Goal: Task Accomplishment & Management: Use online tool/utility

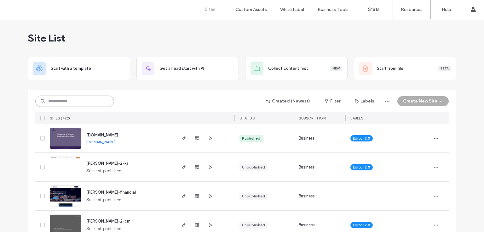
click at [75, 100] on input at bounding box center [74, 101] width 79 height 11
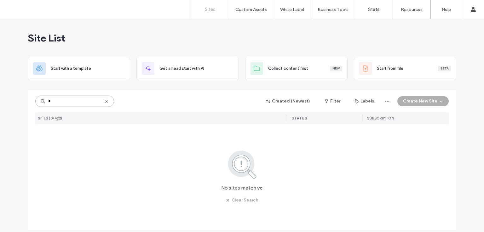
type input "*"
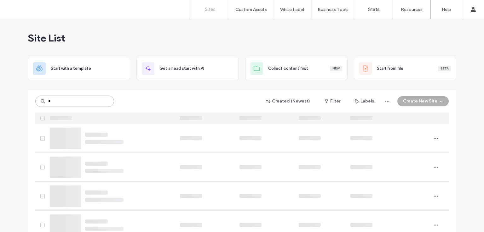
type input "*"
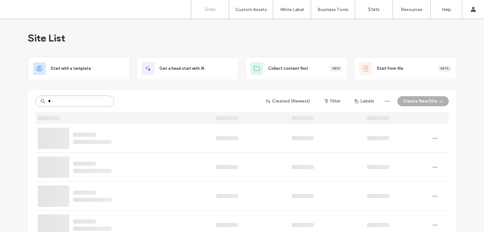
type input "*"
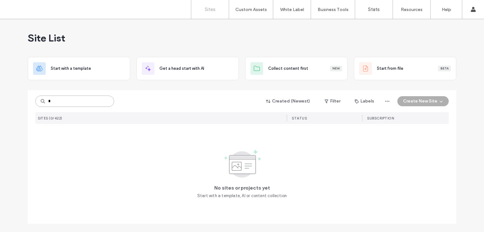
type input "*"
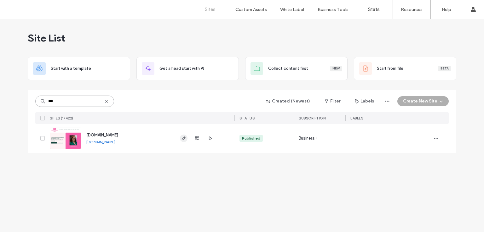
type input "***"
drag, startPoint x: 184, startPoint y: 140, endPoint x: 202, endPoint y: 139, distance: 18.9
click at [184, 139] on icon "button" at bounding box center [183, 138] width 5 height 5
click at [211, 137] on icon "button" at bounding box center [209, 138] width 5 height 5
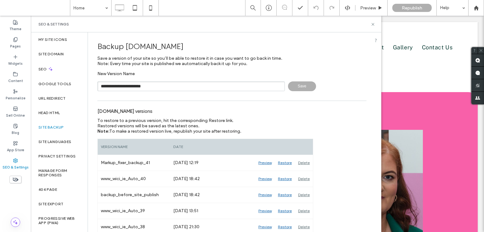
click at [140, 90] on input "**********" at bounding box center [190, 87] width 187 height 10
click at [171, 88] on input "**********" at bounding box center [190, 87] width 187 height 10
type input "**********"
click at [370, 23] on div "SEO & Settings" at bounding box center [205, 24] width 335 height 5
click at [374, 26] on icon at bounding box center [372, 24] width 5 height 5
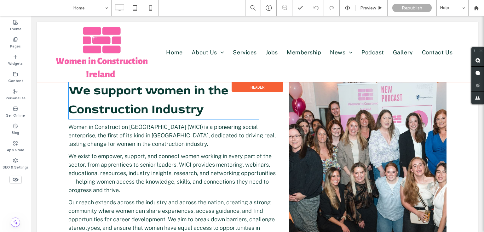
scroll to position [472, 0]
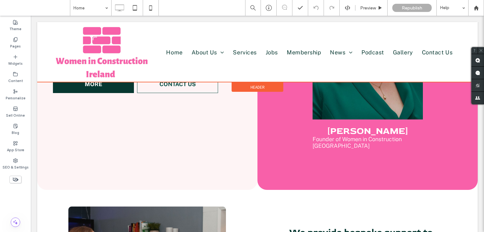
click at [81, 52] on div at bounding box center [257, 52] width 440 height 60
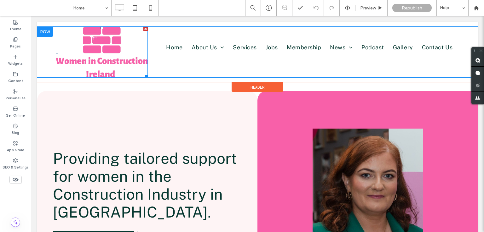
scroll to position [0, 0]
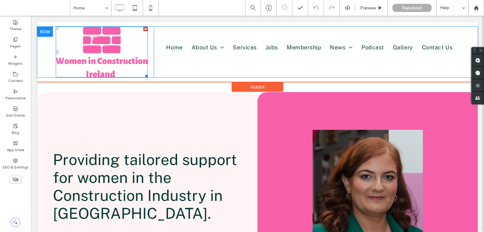
click at [95, 47] on img at bounding box center [102, 52] width 92 height 51
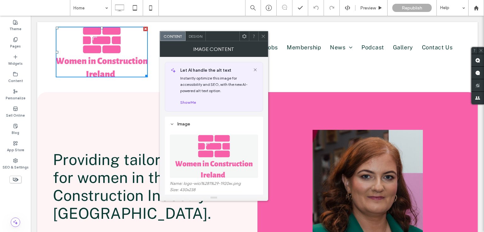
drag, startPoint x: 263, startPoint y: 34, endPoint x: 201, endPoint y: 67, distance: 70.6
click at [263, 34] on icon at bounding box center [263, 36] width 5 height 5
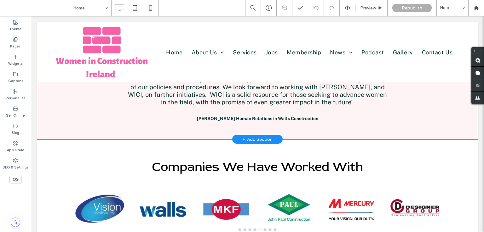
scroll to position [1078, 0]
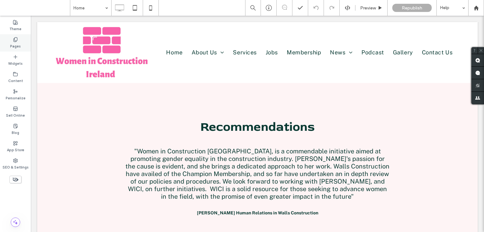
click at [18, 46] on label "Pages" at bounding box center [15, 45] width 11 height 7
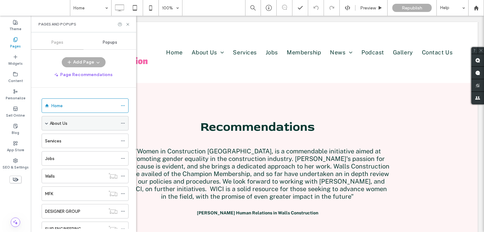
click at [44, 122] on div "About Us" at bounding box center [85, 123] width 87 height 14
click at [48, 123] on div "About Us" at bounding box center [85, 123] width 87 height 14
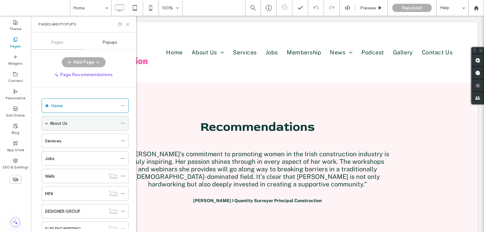
click at [43, 122] on div "About Us" at bounding box center [85, 123] width 87 height 14
click at [59, 120] on label "About Us" at bounding box center [59, 123] width 18 height 11
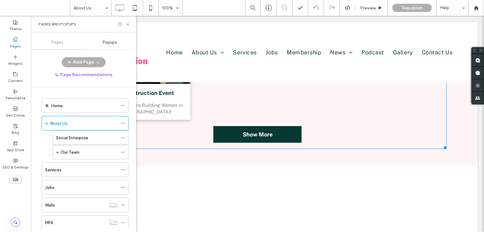
scroll to position [913, 0]
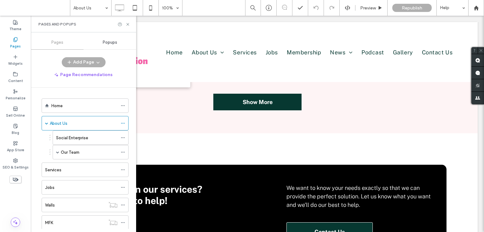
click at [67, 136] on label "Social Enterprise" at bounding box center [72, 138] width 32 height 11
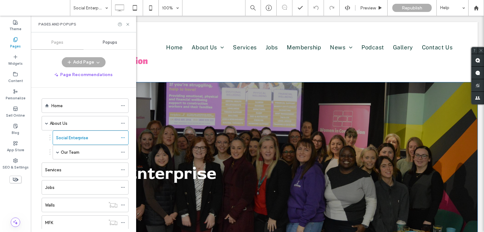
scroll to position [31, 0]
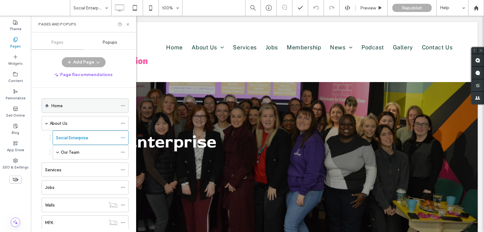
click at [87, 105] on div "Home" at bounding box center [84, 106] width 66 height 7
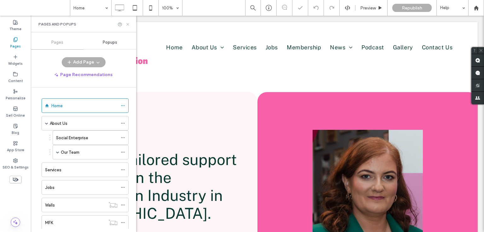
click at [129, 23] on icon at bounding box center [127, 24] width 5 height 5
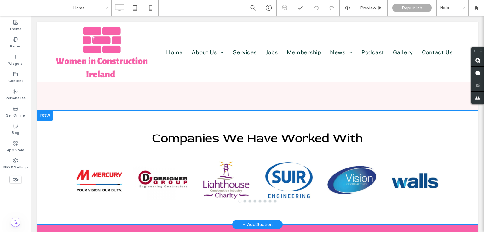
scroll to position [1228, 0]
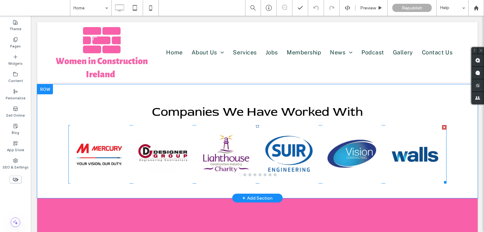
click at [113, 144] on div at bounding box center [99, 158] width 59 height 29
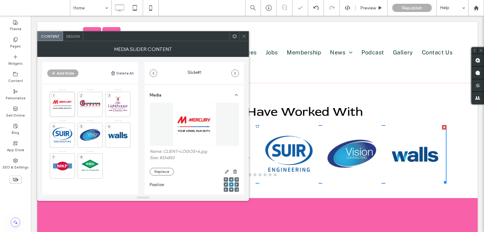
click at [247, 38] on div at bounding box center [243, 35] width 9 height 9
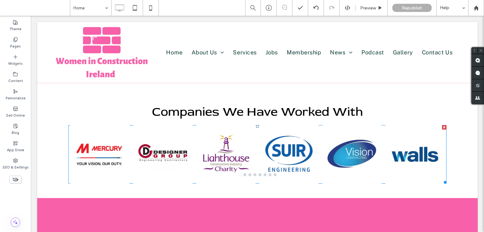
click at [128, 125] on div at bounding box center [99, 154] width 63 height 59
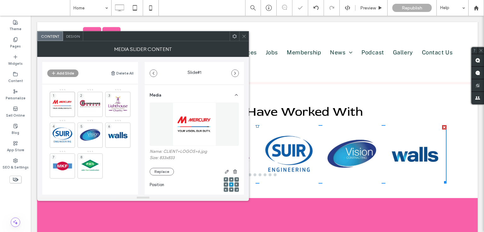
click at [57, 71] on button "Add Slide" at bounding box center [62, 74] width 31 height 8
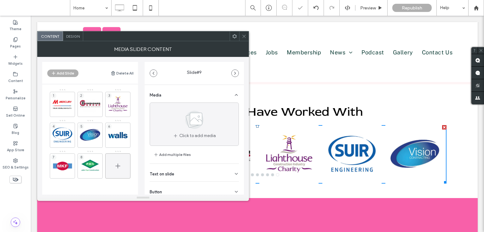
click at [112, 166] on div at bounding box center [117, 166] width 25 height 25
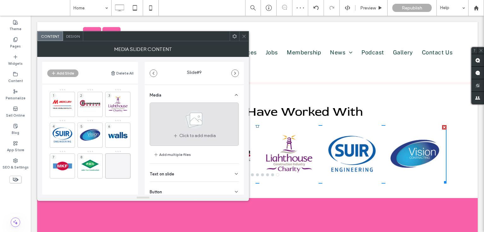
click at [184, 128] on icon at bounding box center [193, 120] width 31 height 21
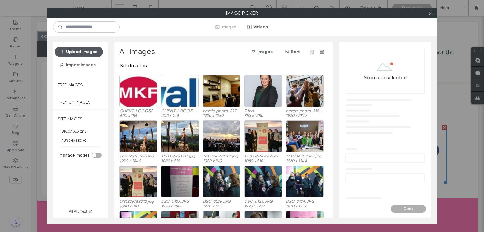
click at [87, 48] on button "Upload Images" at bounding box center [79, 52] width 48 height 10
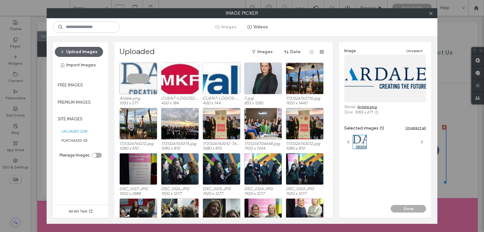
click at [405, 204] on div "Image Unselect Name: Ardale.png Size: 1053 x 271 Selected images (1) Unselect a…" at bounding box center [385, 123] width 92 height 163
click at [416, 212] on button "Done" at bounding box center [407, 209] width 35 height 8
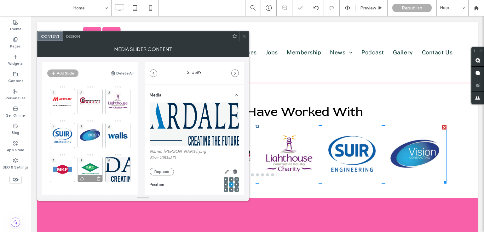
scroll to position [4, 0]
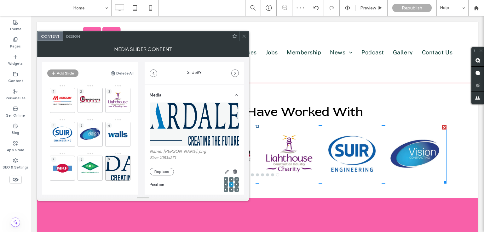
click at [63, 72] on button "Add Slide" at bounding box center [62, 74] width 31 height 8
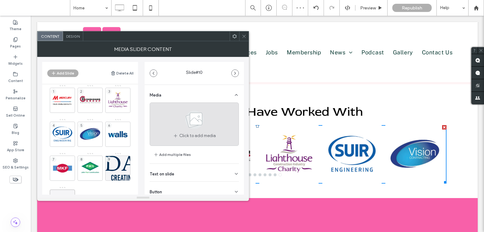
click at [193, 131] on span at bounding box center [193, 121] width 31 height 23
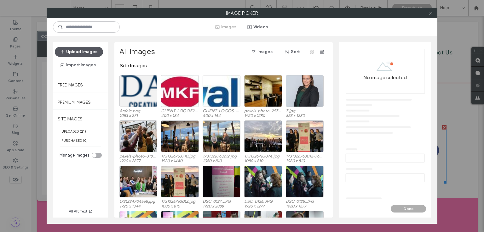
click at [79, 49] on button "Upload Images" at bounding box center [79, 52] width 48 height 10
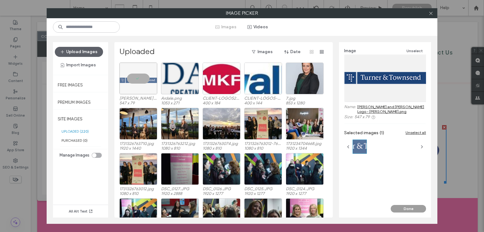
click at [407, 210] on button "Done" at bounding box center [407, 209] width 35 height 8
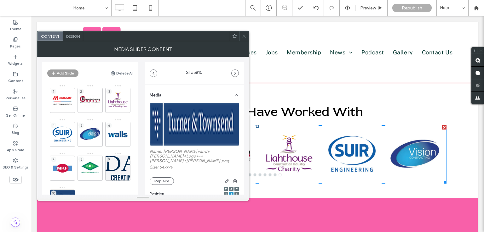
click at [58, 72] on button "Add Slide" at bounding box center [62, 74] width 31 height 8
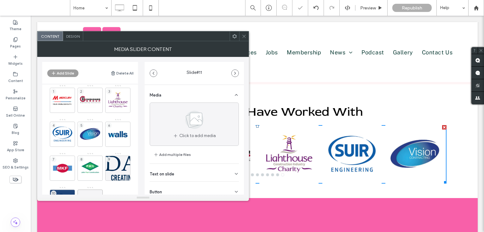
click at [66, 71] on button "Add Slide" at bounding box center [62, 74] width 31 height 8
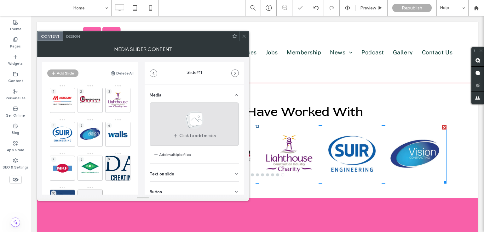
click at [208, 116] on div "Click to add media" at bounding box center [194, 124] width 89 height 43
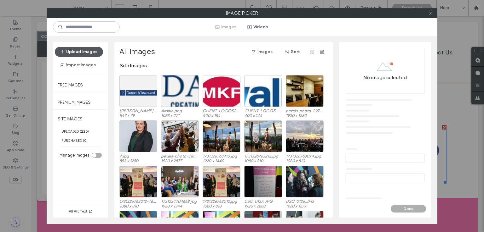
click at [95, 51] on button "Upload Images" at bounding box center [79, 52] width 48 height 10
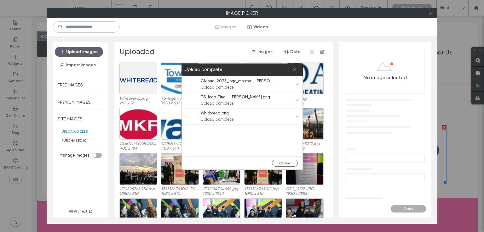
click at [294, 68] on icon at bounding box center [294, 70] width 4 height 4
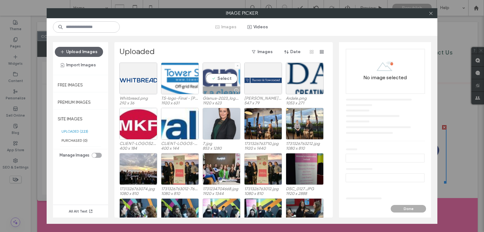
click at [216, 76] on div "Select" at bounding box center [221, 79] width 38 height 32
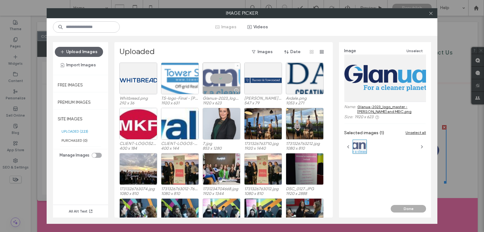
click at [185, 75] on div at bounding box center [180, 79] width 38 height 32
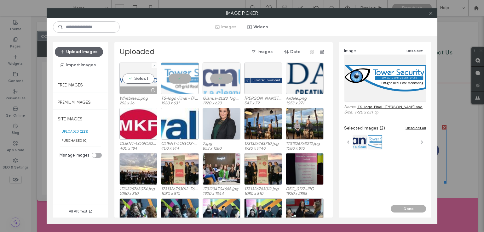
click at [152, 77] on div "Select" at bounding box center [138, 79] width 38 height 32
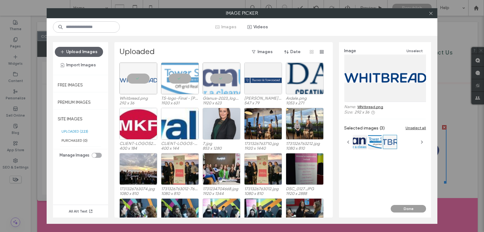
click at [408, 206] on button "Done" at bounding box center [407, 209] width 35 height 8
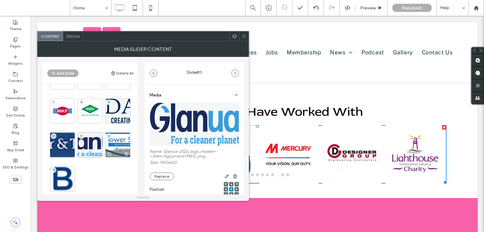
scroll to position [72, 0]
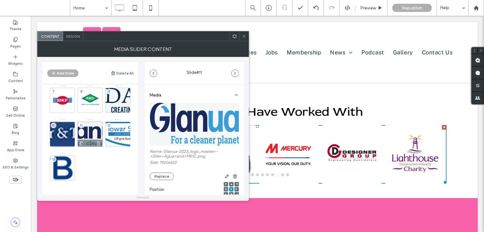
click at [93, 128] on div "11" at bounding box center [89, 134] width 25 height 25
click at [92, 119] on div "11" at bounding box center [89, 133] width 25 height 28
click at [91, 128] on div "11" at bounding box center [89, 134] width 25 height 25
click at [102, 134] on div "11" at bounding box center [89, 134] width 25 height 25
click at [127, 132] on div "12" at bounding box center [117, 134] width 25 height 25
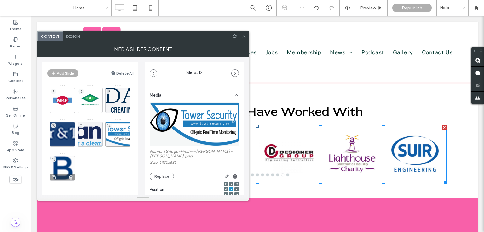
click at [61, 170] on div "13" at bounding box center [62, 168] width 25 height 25
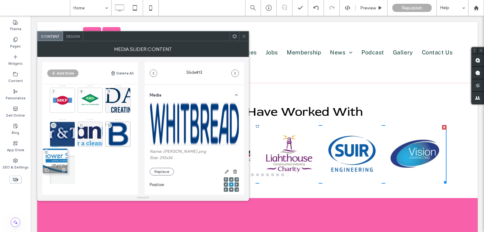
drag, startPoint x: 117, startPoint y: 135, endPoint x: 51, endPoint y: 166, distance: 73.4
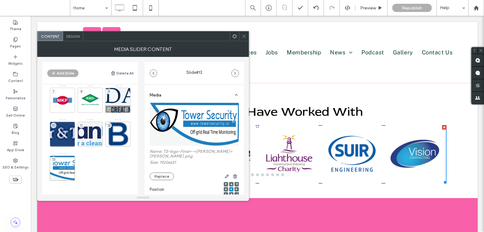
scroll to position [41, 0]
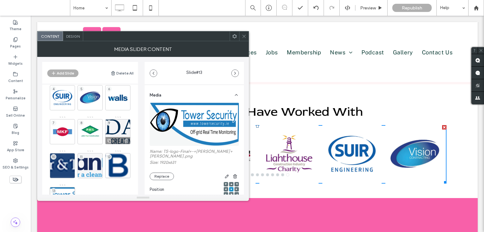
click at [121, 120] on div "9" at bounding box center [117, 131] width 25 height 25
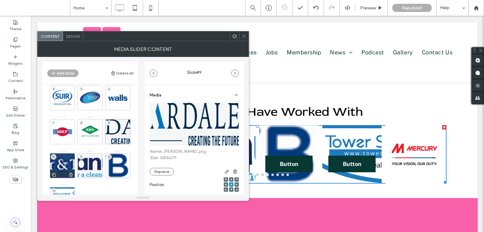
click at [57, 162] on div "10" at bounding box center [62, 165] width 25 height 25
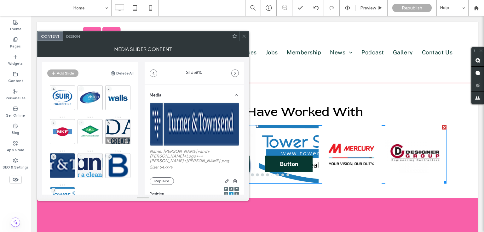
click at [121, 129] on div "9" at bounding box center [117, 131] width 25 height 25
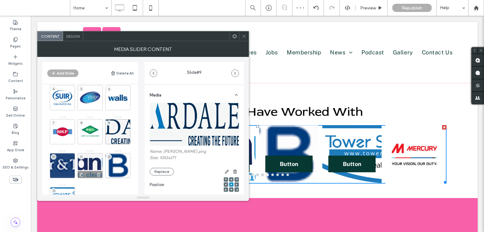
click at [88, 161] on div "11" at bounding box center [89, 165] width 25 height 25
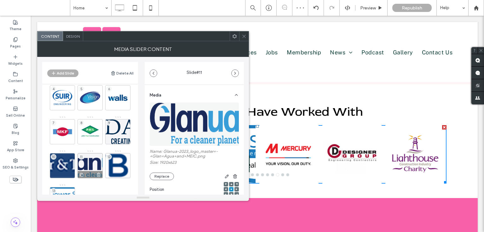
scroll to position [72, 0]
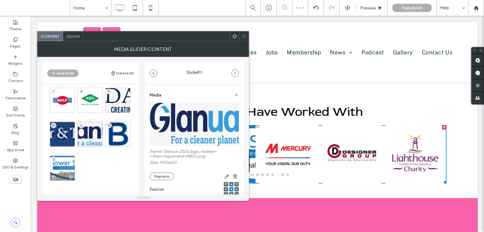
click at [65, 164] on div "13" at bounding box center [62, 168] width 25 height 25
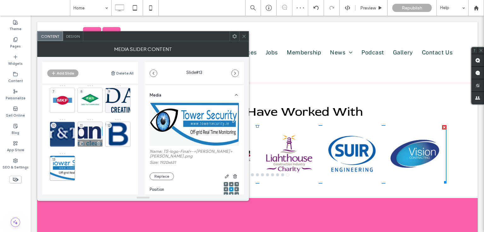
click at [97, 134] on div "11" at bounding box center [89, 134] width 25 height 25
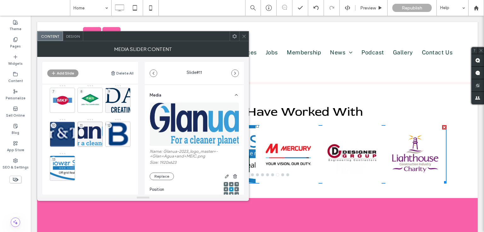
click at [61, 71] on button "Add Slide" at bounding box center [62, 74] width 31 height 8
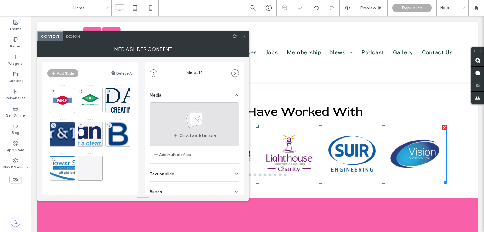
click at [186, 122] on use at bounding box center [194, 120] width 18 height 18
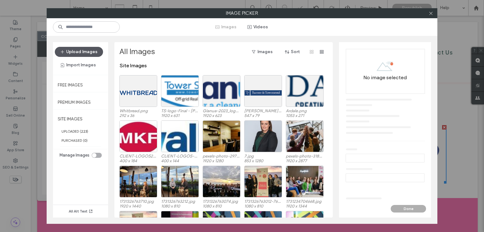
click at [69, 50] on button "Upload Images" at bounding box center [79, 52] width 48 height 10
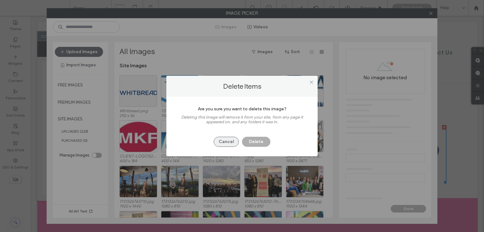
click at [222, 144] on button "Cancel" at bounding box center [225, 142] width 25 height 10
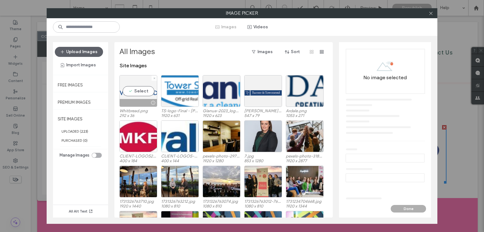
click at [133, 96] on div "Select" at bounding box center [138, 91] width 38 height 32
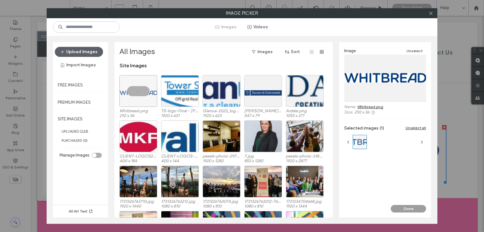
drag, startPoint x: 402, startPoint y: 206, endPoint x: 368, endPoint y: 190, distance: 37.2
click at [402, 206] on button "Done" at bounding box center [407, 209] width 35 height 8
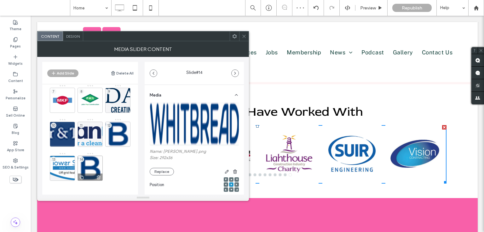
click at [102, 160] on div "14" at bounding box center [89, 168] width 25 height 25
click at [92, 161] on div "14" at bounding box center [89, 168] width 25 height 25
click at [99, 175] on icon at bounding box center [98, 178] width 5 height 6
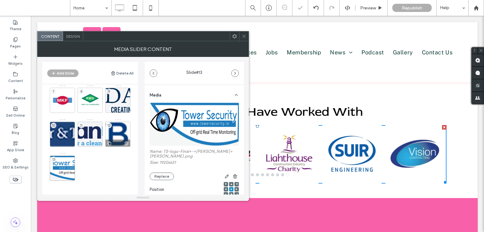
click at [123, 123] on div "12" at bounding box center [117, 134] width 25 height 25
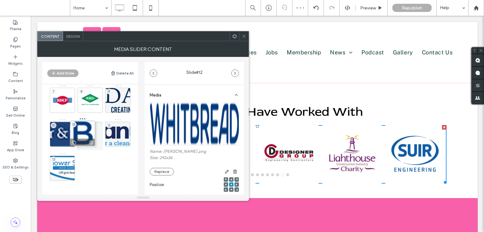
drag, startPoint x: 118, startPoint y: 136, endPoint x: 81, endPoint y: 135, distance: 37.2
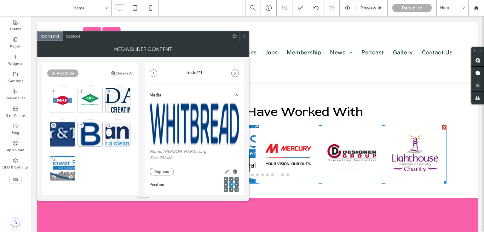
click at [62, 168] on div "13" at bounding box center [62, 168] width 25 height 25
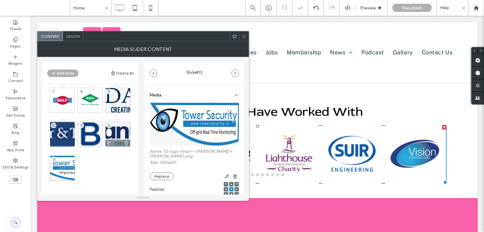
click at [114, 140] on div at bounding box center [117, 143] width 25 height 7
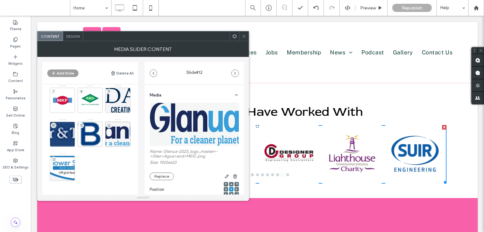
click at [64, 72] on button "Add Slide" at bounding box center [62, 74] width 31 height 8
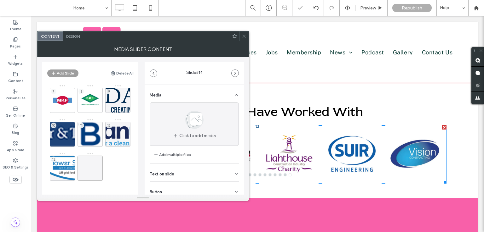
click at [50, 74] on button "Add Slide" at bounding box center [62, 74] width 31 height 8
click at [87, 160] on span at bounding box center [90, 168] width 8 height 18
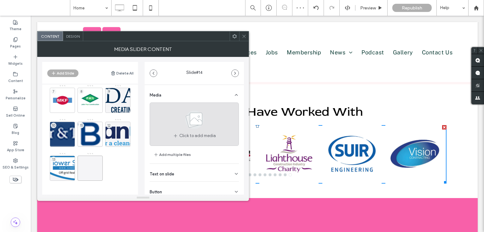
click at [195, 119] on use at bounding box center [194, 120] width 18 height 18
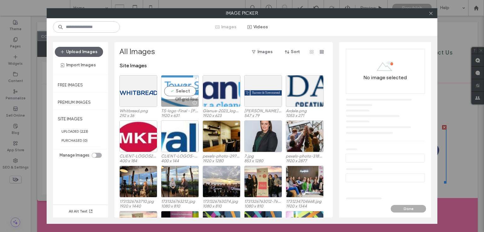
click at [171, 87] on div "Select" at bounding box center [180, 91] width 38 height 32
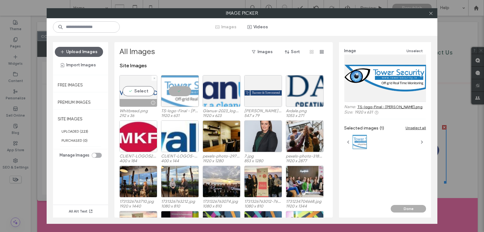
click at [147, 85] on div "Select" at bounding box center [138, 91] width 38 height 32
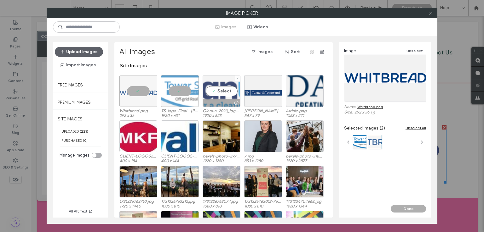
click at [230, 85] on div "Select" at bounding box center [221, 91] width 38 height 32
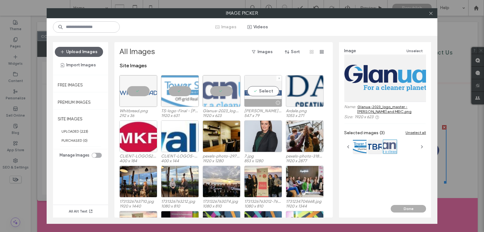
click at [270, 88] on div "Select" at bounding box center [263, 91] width 38 height 32
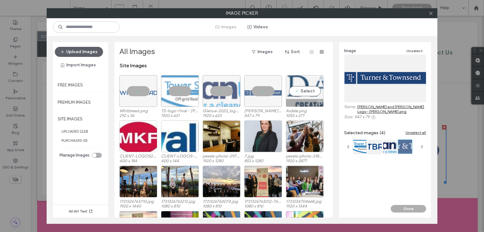
click at [309, 87] on div "Select" at bounding box center [305, 91] width 38 height 32
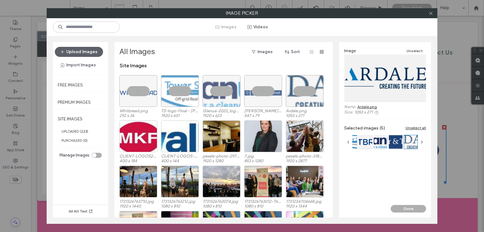
click at [284, 78] on div "Whitbread.png 292 x 36 TS-logo-Final - Julie Allen.png 1920 x 631 Glanua-2023_l…" at bounding box center [225, 97] width 212 height 45
click at [86, 53] on button "Upload Images" at bounding box center [79, 52] width 48 height 10
click at [85, 49] on button "Upload Images" at bounding box center [79, 52] width 48 height 10
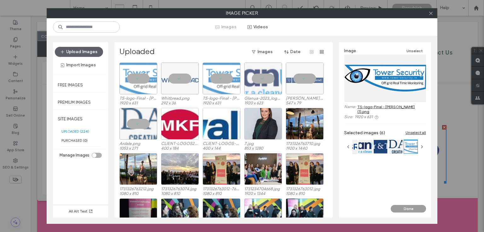
click at [410, 207] on button "Done" at bounding box center [407, 209] width 35 height 8
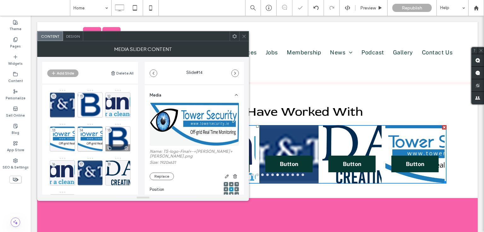
scroll to position [135, 0]
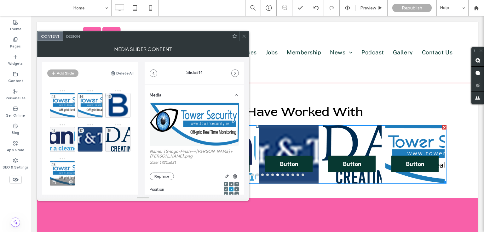
click at [69, 182] on icon at bounding box center [70, 183] width 5 height 6
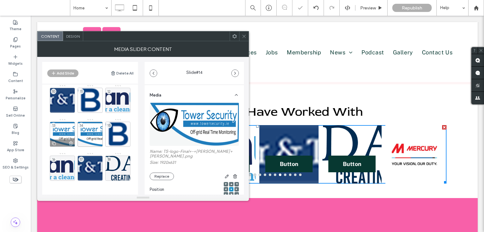
click at [67, 126] on div "13" at bounding box center [62, 134] width 25 height 25
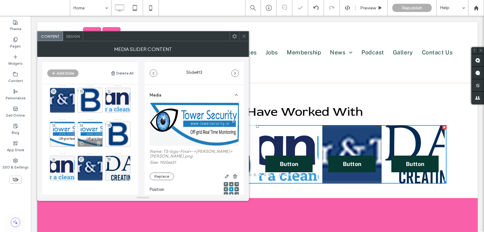
click at [89, 128] on div "14" at bounding box center [89, 134] width 25 height 25
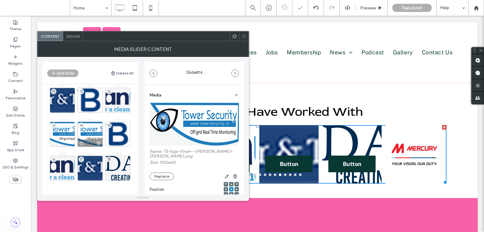
click at [100, 143] on icon at bounding box center [98, 144] width 5 height 6
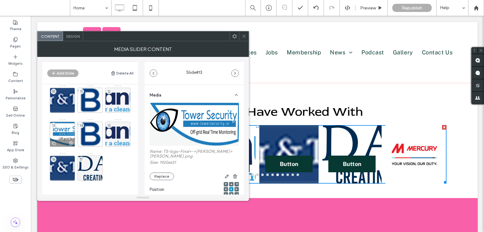
click at [68, 143] on div at bounding box center [62, 143] width 25 height 7
click at [70, 143] on icon at bounding box center [70, 144] width 5 height 6
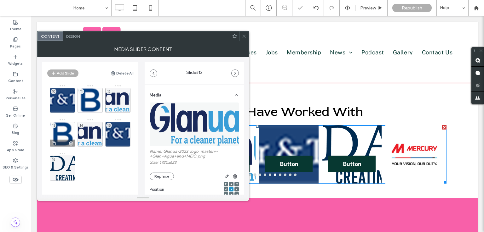
click at [71, 142] on icon at bounding box center [70, 144] width 5 height 6
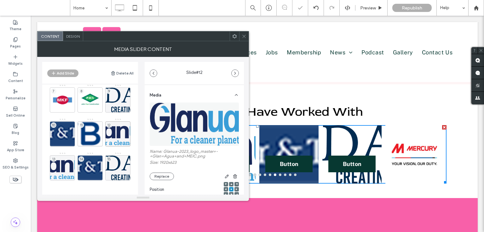
scroll to position [72, 0]
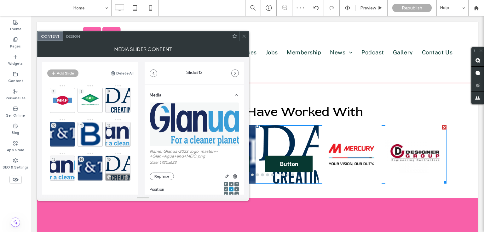
click at [127, 175] on icon at bounding box center [126, 178] width 5 height 6
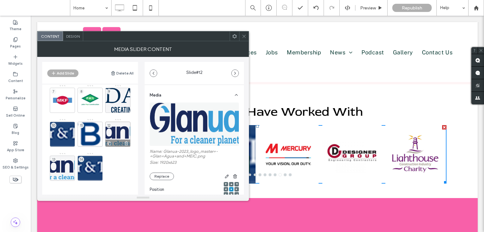
click at [118, 127] on div "12" at bounding box center [117, 134] width 25 height 25
click at [116, 129] on div "12" at bounding box center [117, 134] width 25 height 25
click at [183, 111] on img at bounding box center [195, 124] width 90 height 43
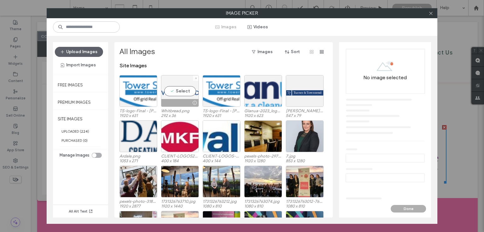
click at [179, 86] on div "Select" at bounding box center [180, 91] width 38 height 32
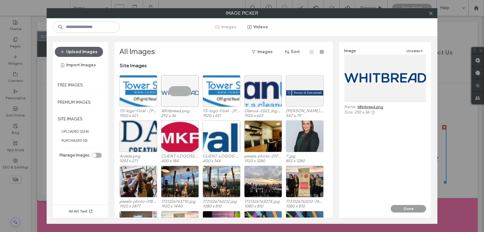
drag, startPoint x: 416, startPoint y: 207, endPoint x: 375, endPoint y: 195, distance: 42.3
click at [416, 207] on button "Done" at bounding box center [407, 209] width 35 height 8
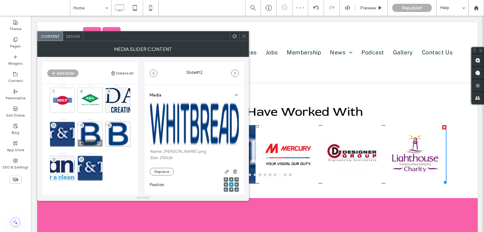
click at [96, 130] on div "11" at bounding box center [89, 134] width 25 height 25
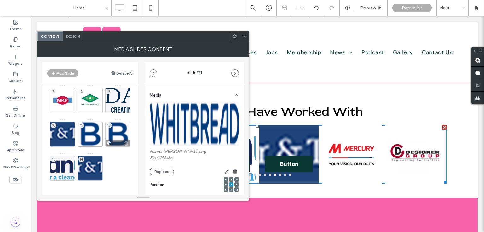
click at [123, 129] on div "12" at bounding box center [117, 134] width 25 height 25
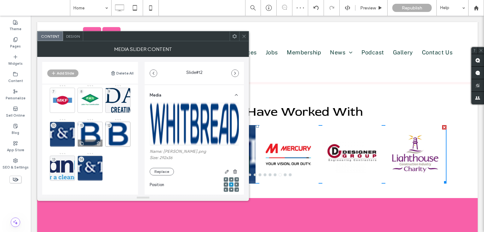
click at [91, 129] on div "11" at bounding box center [89, 134] width 25 height 25
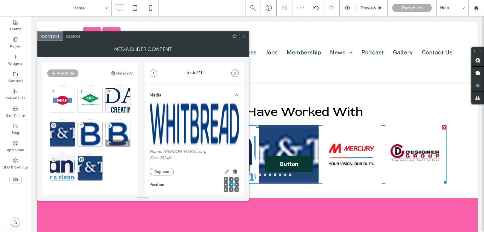
click at [115, 131] on div "12" at bounding box center [117, 134] width 25 height 25
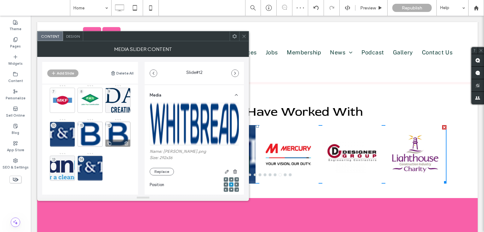
click at [126, 143] on icon at bounding box center [126, 144] width 5 height 6
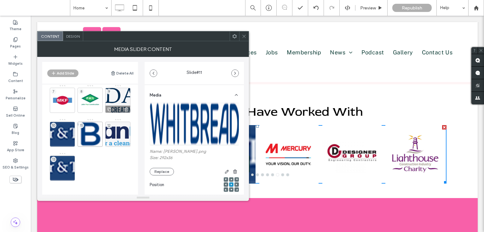
click at [115, 99] on div "9" at bounding box center [117, 100] width 25 height 25
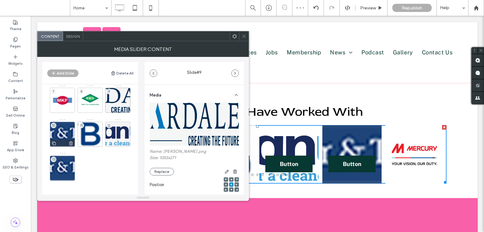
click at [54, 140] on div at bounding box center [62, 143] width 25 height 7
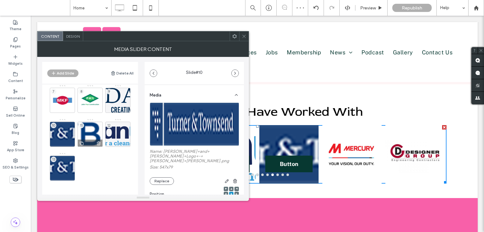
click at [98, 127] on div "11" at bounding box center [89, 134] width 25 height 25
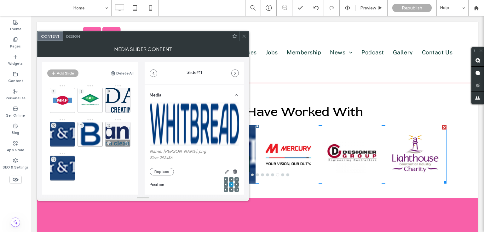
click at [118, 131] on div "12" at bounding box center [117, 134] width 25 height 25
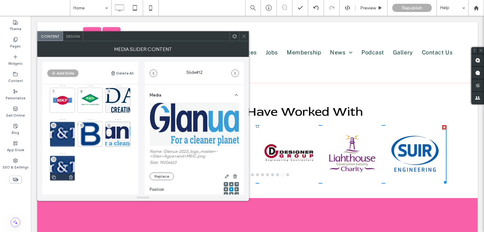
click at [60, 163] on div "13" at bounding box center [62, 168] width 25 height 25
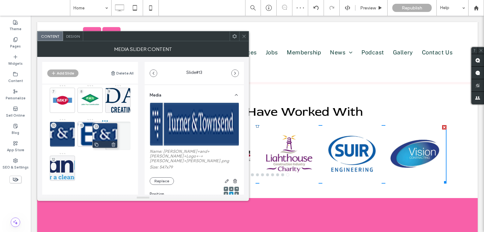
drag, startPoint x: 50, startPoint y: 174, endPoint x: 93, endPoint y: 141, distance: 53.6
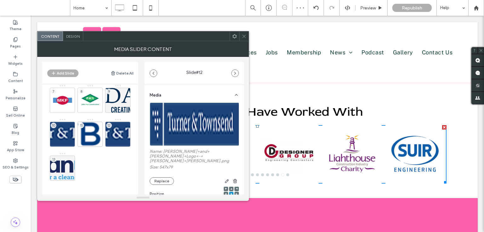
click at [206, 111] on img at bounding box center [195, 124] width 90 height 43
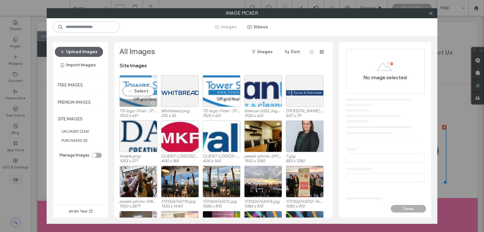
click at [129, 90] on div "Select" at bounding box center [138, 91] width 38 height 32
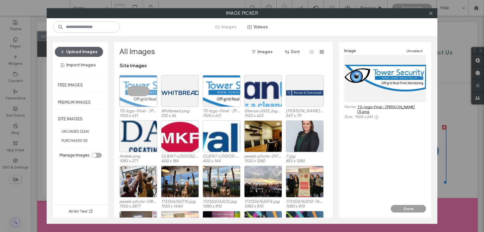
drag, startPoint x: 405, startPoint y: 207, endPoint x: 374, endPoint y: 190, distance: 34.8
click at [405, 207] on button "Done" at bounding box center [407, 209] width 35 height 8
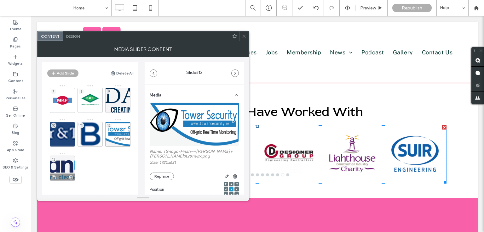
click at [68, 164] on div "13" at bounding box center [62, 168] width 25 height 25
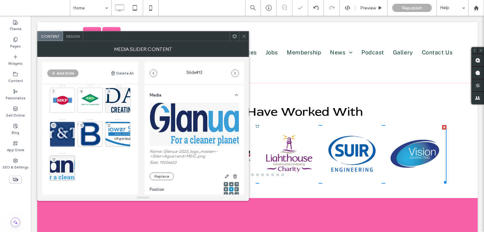
click at [243, 37] on use at bounding box center [243, 36] width 3 height 3
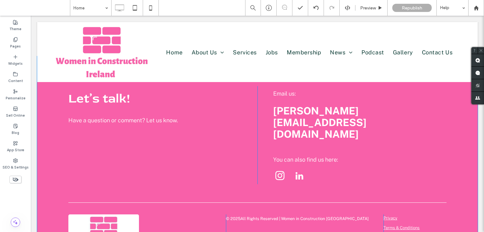
scroll to position [1393, 0]
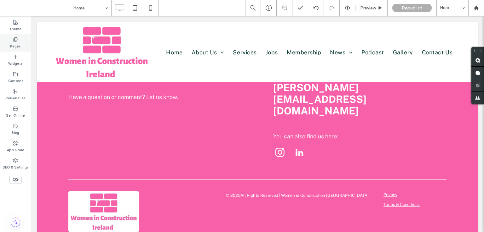
click at [18, 37] on div "Pages" at bounding box center [15, 42] width 31 height 17
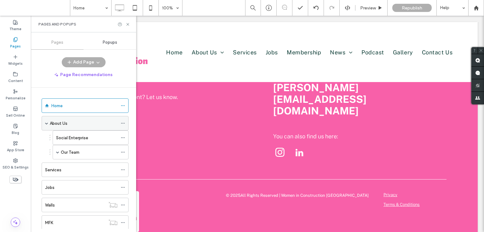
click at [70, 121] on div "About Us" at bounding box center [84, 123] width 68 height 7
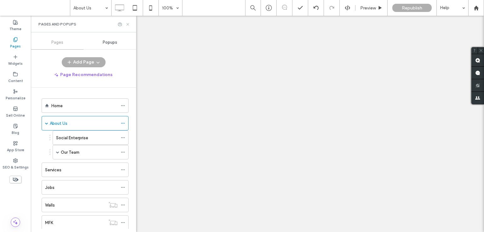
click at [127, 25] on icon at bounding box center [127, 24] width 5 height 5
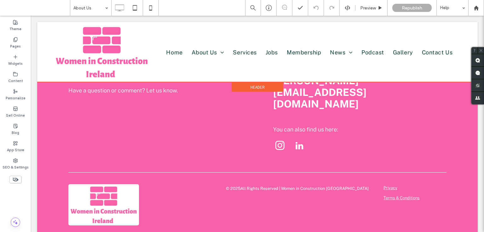
scroll to position [1179, 0]
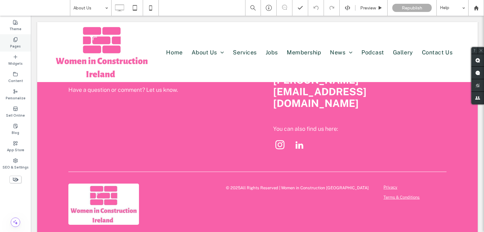
click at [17, 40] on use at bounding box center [15, 39] width 3 height 4
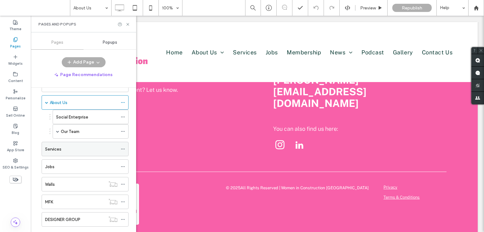
scroll to position [31, 0]
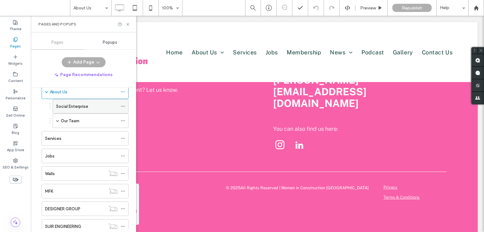
click at [90, 106] on div "Social Enterprise" at bounding box center [86, 106] width 61 height 7
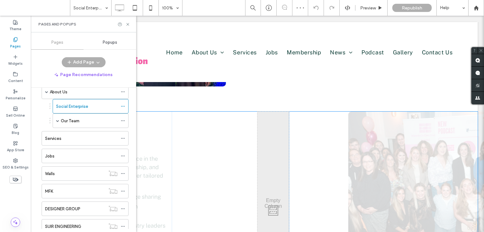
scroll to position [441, 0]
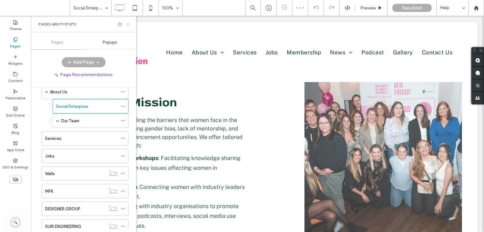
click at [128, 22] on icon at bounding box center [127, 24] width 5 height 5
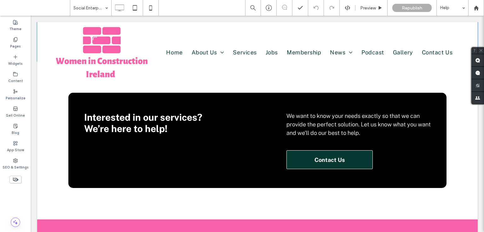
scroll to position [856, 0]
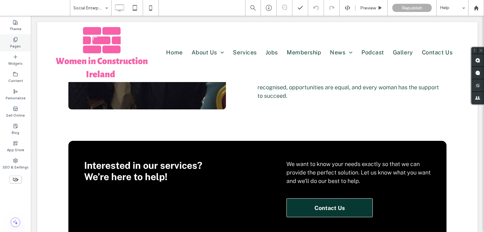
click at [20, 37] on div "Pages" at bounding box center [15, 42] width 31 height 17
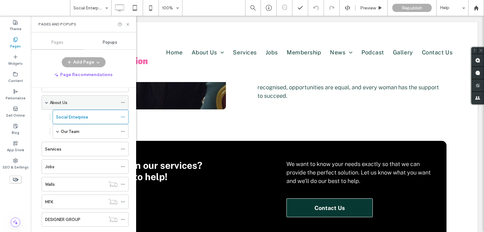
scroll to position [31, 0]
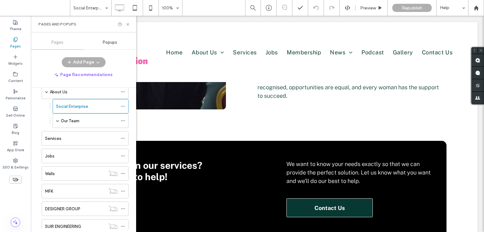
click at [78, 120] on label "Our Team" at bounding box center [70, 121] width 19 height 11
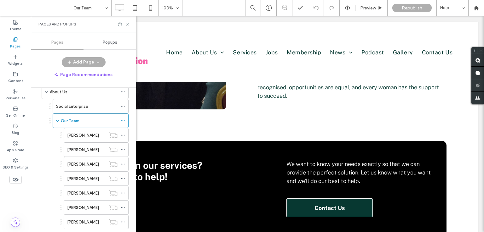
click at [127, 23] on div at bounding box center [242, 116] width 484 height 232
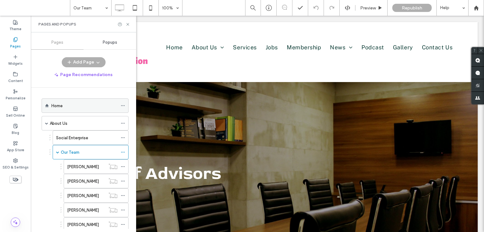
click at [83, 106] on div "Home" at bounding box center [84, 106] width 66 height 7
click at [126, 21] on div at bounding box center [242, 116] width 484 height 232
click at [127, 23] on use at bounding box center [127, 24] width 3 height 3
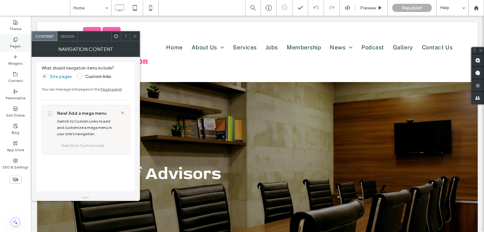
click at [15, 43] on label "Pages" at bounding box center [15, 45] width 11 height 7
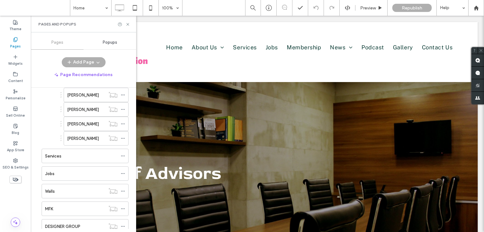
scroll to position [126, 0]
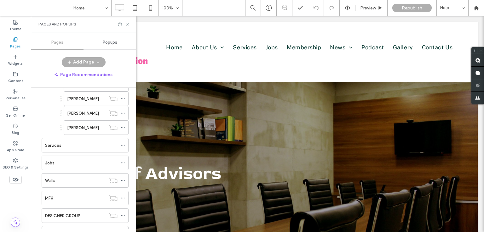
click at [72, 161] on div "Jobs" at bounding box center [81, 163] width 72 height 7
click at [129, 25] on div "Jobs 100% Preview Republish Help Site Comments Team & Clients Automate new comm…" at bounding box center [242, 116] width 484 height 232
click at [128, 22] on icon at bounding box center [127, 24] width 5 height 5
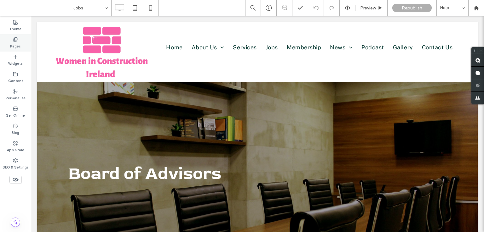
click at [14, 40] on use at bounding box center [15, 39] width 3 height 4
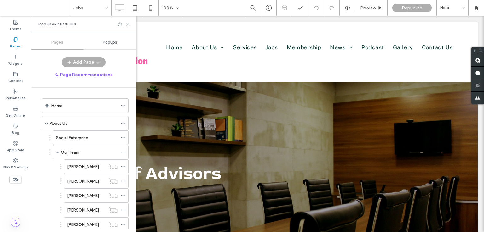
click at [84, 118] on div "About Us" at bounding box center [84, 123] width 68 height 14
click at [109, 105] on div "Home" at bounding box center [84, 106] width 66 height 7
click at [129, 23] on icon at bounding box center [127, 24] width 5 height 5
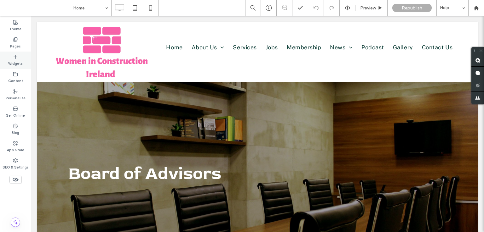
click at [15, 56] on icon at bounding box center [15, 56] width 5 height 5
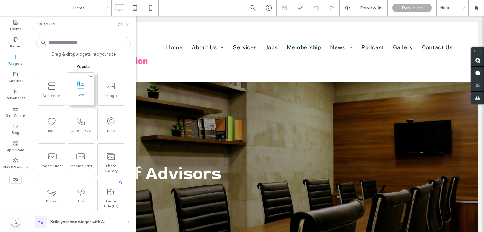
click at [14, 37] on icon at bounding box center [15, 39] width 5 height 5
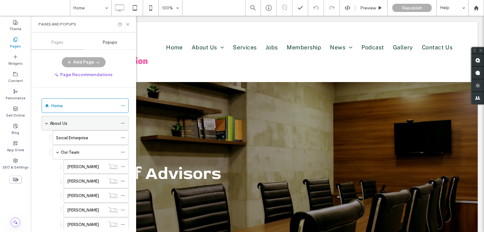
click at [78, 125] on div "About Us" at bounding box center [84, 123] width 68 height 7
click at [128, 23] on div at bounding box center [242, 116] width 484 height 232
click at [132, 23] on div "Pages and Popups" at bounding box center [83, 24] width 105 height 17
click at [130, 23] on icon at bounding box center [127, 24] width 5 height 5
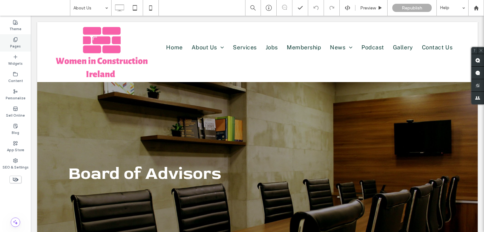
click at [13, 40] on div "Pages" at bounding box center [15, 42] width 31 height 17
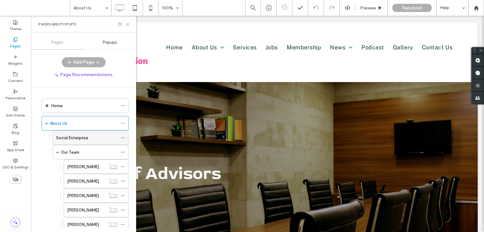
click at [70, 134] on label "Social Enterprise" at bounding box center [72, 138] width 32 height 11
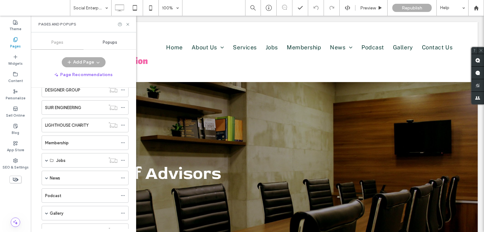
scroll to position [126, 0]
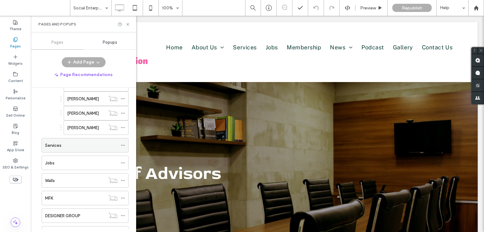
click at [68, 146] on div "Services" at bounding box center [81, 145] width 72 height 7
click at [128, 25] on icon at bounding box center [127, 24] width 5 height 5
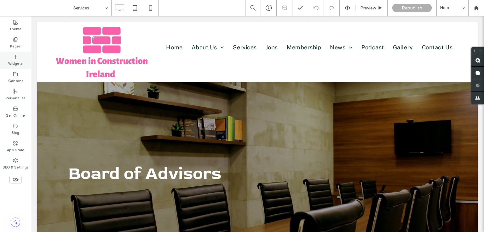
click at [12, 59] on div "Widgets" at bounding box center [15, 60] width 31 height 17
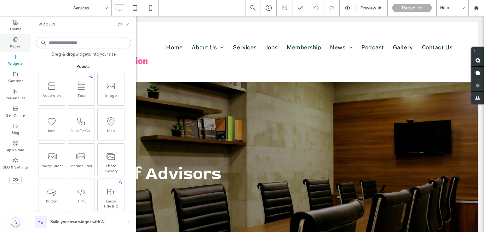
click at [12, 43] on label "Pages" at bounding box center [15, 45] width 11 height 7
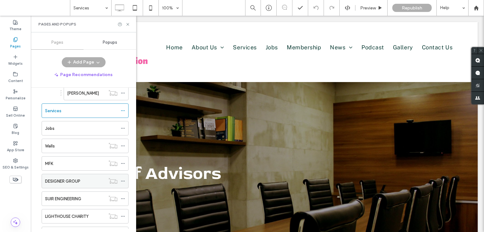
scroll to position [157, 0]
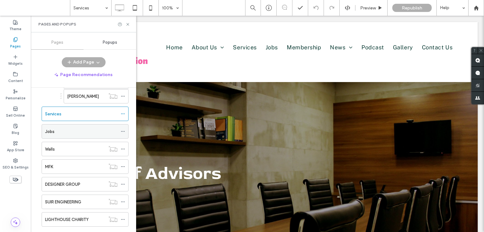
click at [76, 133] on div "Jobs" at bounding box center [81, 131] width 72 height 7
click at [129, 24] on icon at bounding box center [127, 24] width 5 height 5
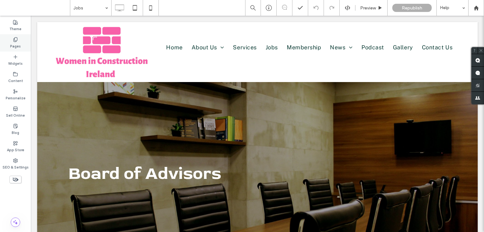
click at [20, 44] on div "Pages" at bounding box center [15, 42] width 31 height 17
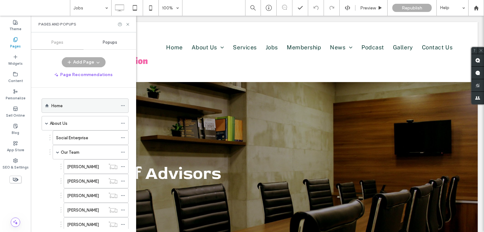
click at [86, 103] on div "Home" at bounding box center [84, 106] width 66 height 7
click at [129, 23] on div "Home 100% Preview Republish Help Site Comments Team & Clients Automate new comm…" at bounding box center [242, 116] width 484 height 232
click at [128, 24] on use at bounding box center [127, 24] width 3 height 3
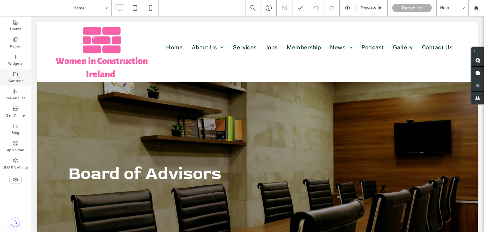
click at [13, 38] on icon at bounding box center [15, 39] width 5 height 5
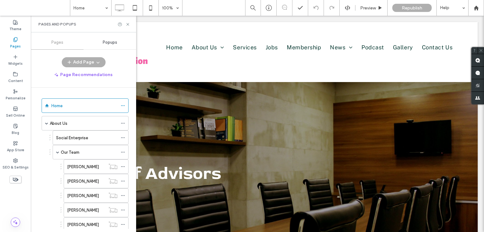
click at [65, 120] on label "About Us" at bounding box center [59, 123] width 18 height 11
click at [128, 25] on icon at bounding box center [127, 24] width 5 height 5
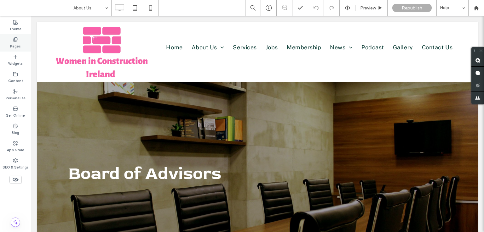
click at [13, 42] on label "Pages" at bounding box center [15, 45] width 11 height 7
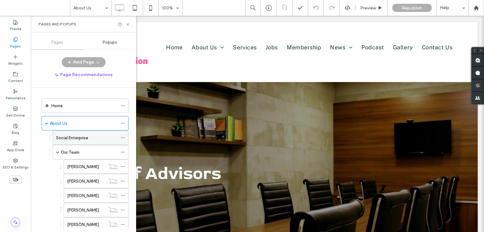
click at [76, 133] on div "Social Enterprise" at bounding box center [86, 138] width 61 height 14
click at [128, 24] on icon at bounding box center [127, 24] width 5 height 5
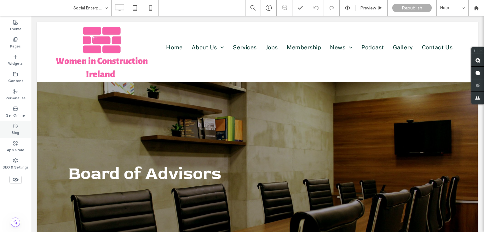
click at [17, 124] on icon at bounding box center [15, 126] width 5 height 5
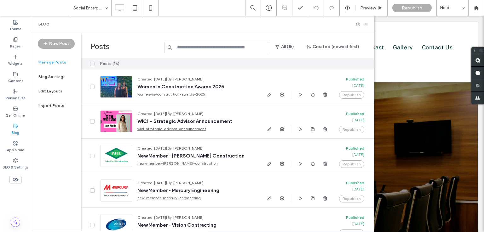
click at [363, 28] on div "Blog" at bounding box center [202, 24] width 343 height 17
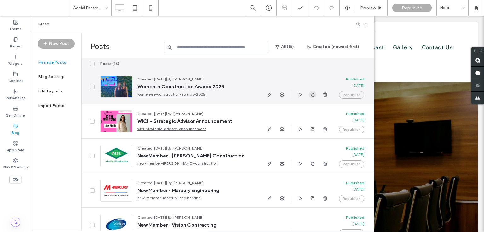
click at [313, 95] on icon "button" at bounding box center [312, 94] width 5 height 5
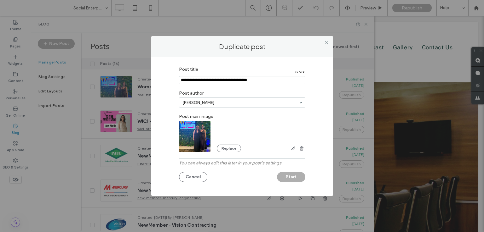
click at [231, 82] on input "Post title" at bounding box center [242, 80] width 126 height 8
click at [230, 82] on input "Post title" at bounding box center [242, 80] width 126 height 8
click at [231, 82] on input "Post title" at bounding box center [242, 80] width 126 height 8
paste input "**********"
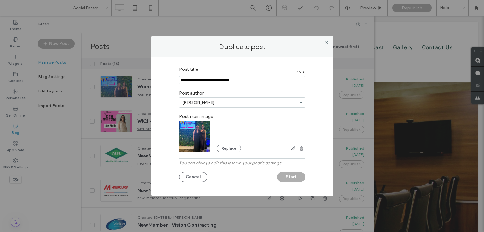
click at [181, 80] on input "Post title" at bounding box center [242, 80] width 126 height 8
type input "**********"
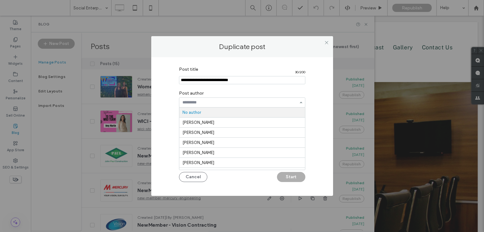
click at [207, 103] on input at bounding box center [240, 102] width 116 height 4
click at [321, 95] on div "Post title 30 / 200 Post author No author Colm Murray Colm Murray Drashti Kadiy…" at bounding box center [242, 125] width 163 height 123
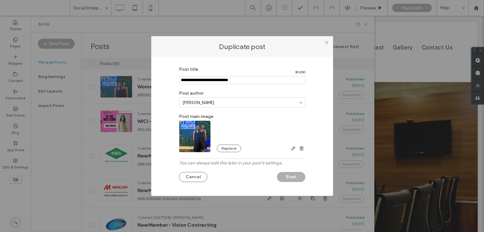
click at [193, 133] on img at bounding box center [195, 136] width 32 height 37
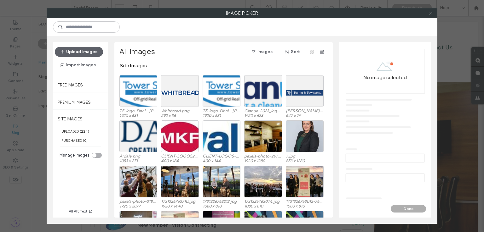
click at [432, 11] on icon at bounding box center [430, 13] width 5 height 5
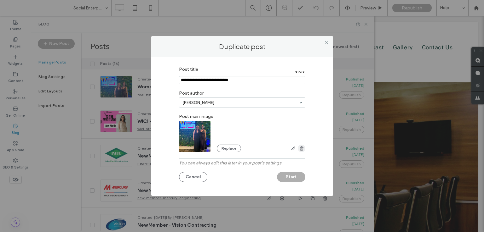
click at [302, 149] on use "button" at bounding box center [301, 148] width 4 height 4
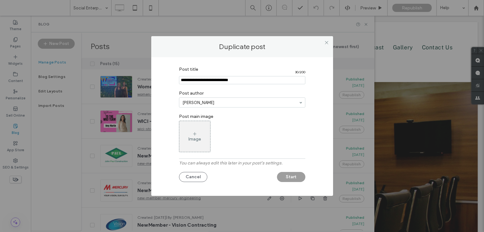
click at [291, 177] on button "Start" at bounding box center [291, 177] width 28 height 10
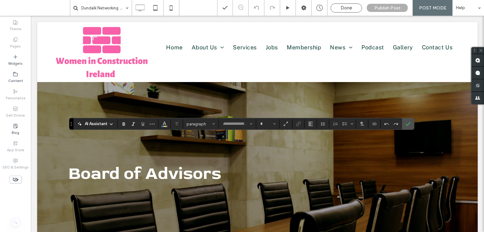
type input "**********"
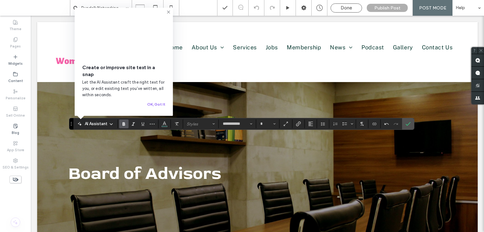
click at [122, 122] on use "Bold" at bounding box center [123, 123] width 3 height 3
click at [200, 121] on button "Heading 3*" at bounding box center [200, 124] width 33 height 9
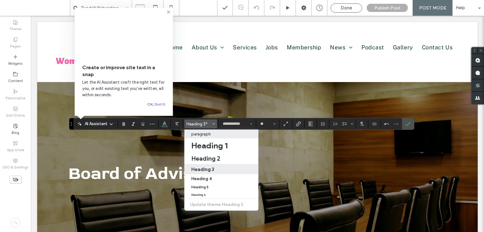
click at [214, 135] on div "paragraph" at bounding box center [221, 134] width 60 height 5
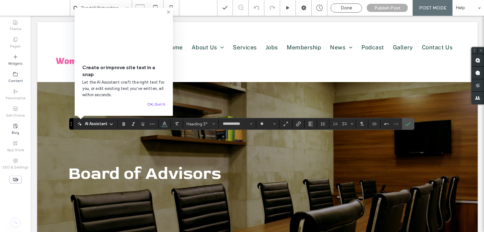
type input "**"
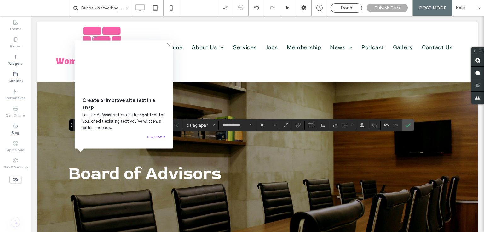
click at [168, 42] on icon at bounding box center [168, 44] width 5 height 5
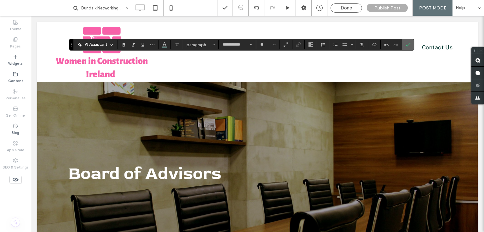
click at [408, 44] on use "Confirm" at bounding box center [407, 45] width 5 height 4
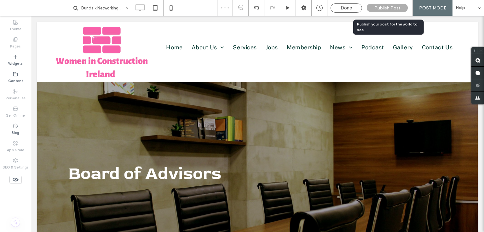
click at [374, 9] on div "Publish Post" at bounding box center [386, 8] width 41 height 8
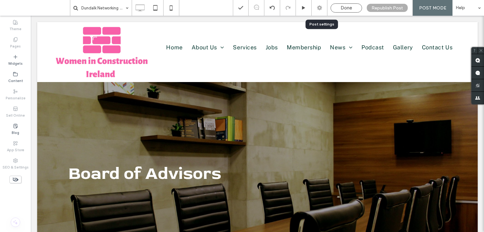
click at [316, 9] on div at bounding box center [318, 8] width 15 height 6
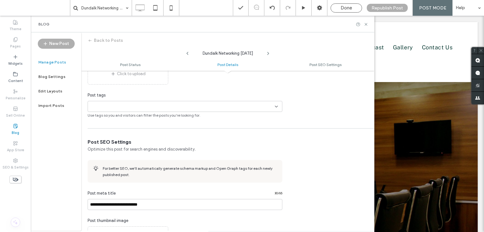
scroll to position [252, 0]
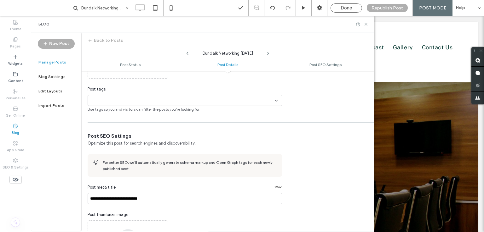
click at [131, 91] on div "Post tags" at bounding box center [185, 89] width 195 height 6
click at [121, 105] on div "Post tags +0 +0 Use tags so you and visitors can filter the posts you’re lookin…" at bounding box center [185, 99] width 195 height 26
click at [121, 102] on input at bounding box center [111, 100] width 43 height 5
type input "*"
type input "****"
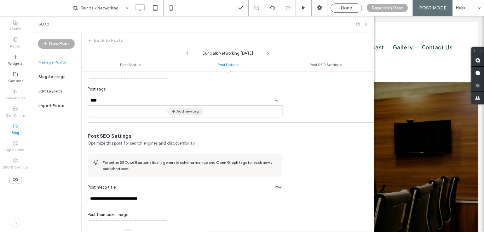
click at [176, 111] on button "Add new tag" at bounding box center [185, 112] width 36 height 8
click at [311, 115] on div "**********" at bounding box center [227, 110] width 293 height 582
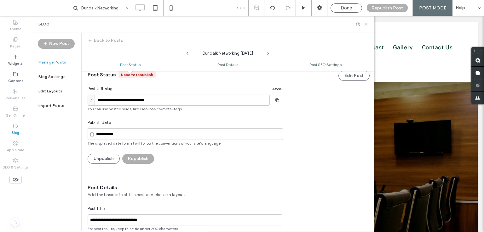
scroll to position [0, 0]
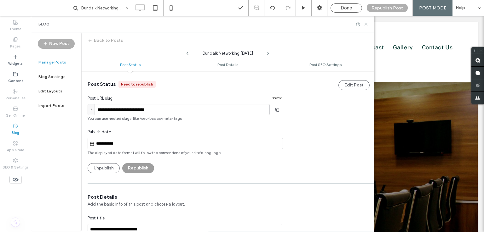
click at [133, 165] on button "Republish" at bounding box center [138, 168] width 32 height 10
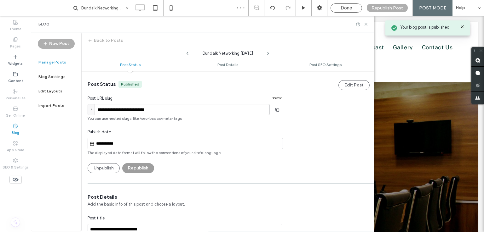
click at [139, 167] on button "Republish" at bounding box center [138, 168] width 32 height 10
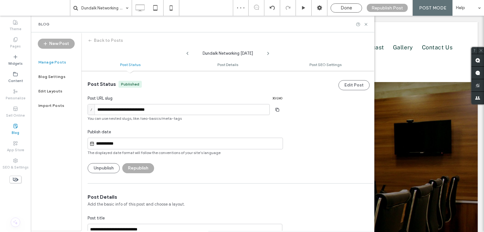
click at [57, 64] on label "Manage Posts" at bounding box center [52, 62] width 28 height 4
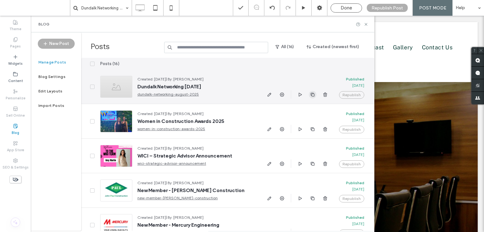
click at [312, 96] on icon "button" at bounding box center [312, 94] width 5 height 5
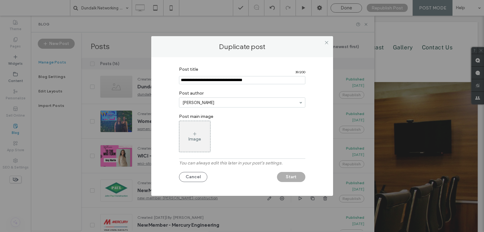
click at [244, 80] on input "Post title" at bounding box center [242, 80] width 126 height 8
click at [244, 79] on input "Post title" at bounding box center [242, 80] width 126 height 8
paste input "**********"
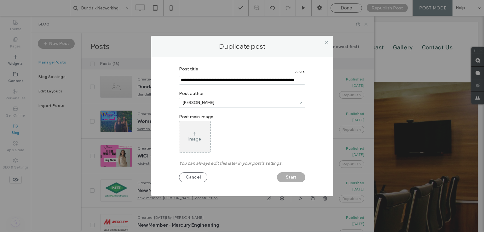
type input "**********"
click at [295, 178] on button "Start" at bounding box center [291, 178] width 28 height 10
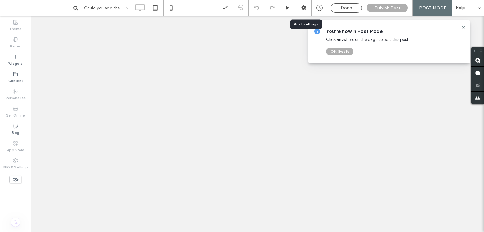
click at [308, 9] on div at bounding box center [303, 8] width 15 height 6
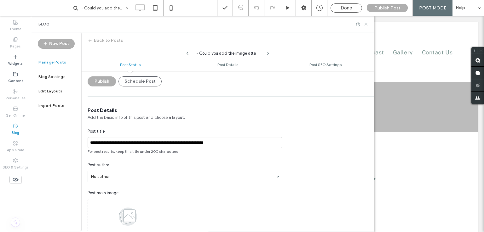
scroll to position [63, 0]
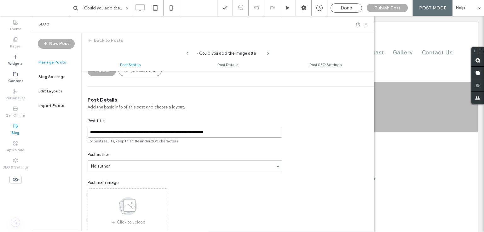
click at [93, 135] on input "**********" at bounding box center [185, 132] width 195 height 11
type input "**********"
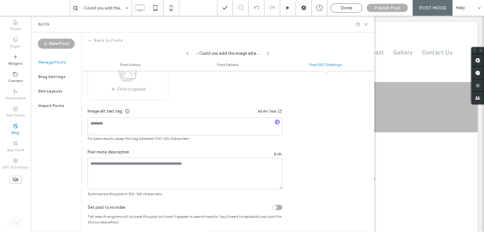
scroll to position [388, 0]
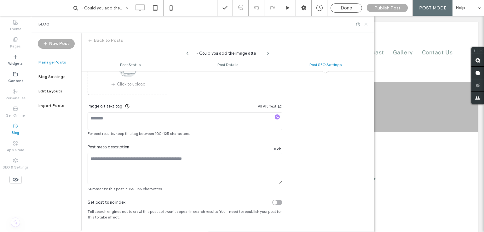
click at [366, 22] on icon at bounding box center [365, 24] width 5 height 5
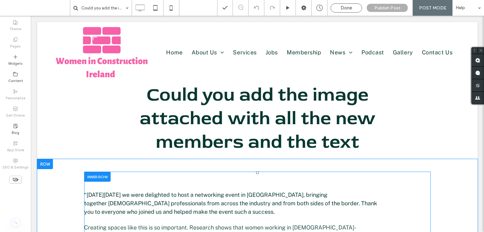
scroll to position [220, 0]
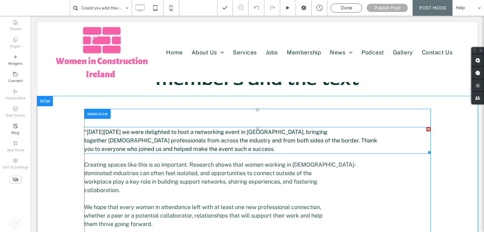
click at [173, 138] on span "together female professionals from across the industry and from both sides of t…" at bounding box center [230, 140] width 293 height 7
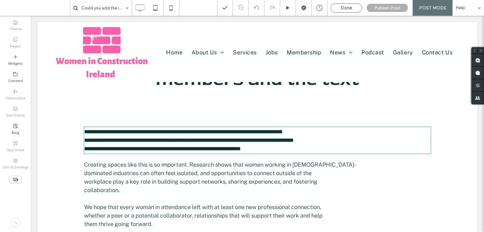
type input "**********"
type input "**"
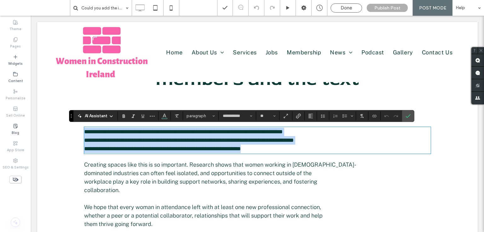
click at [287, 145] on p "**********" at bounding box center [257, 149] width 346 height 8
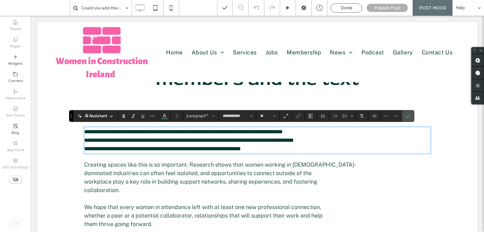
click at [283, 149] on p "**********" at bounding box center [257, 149] width 346 height 8
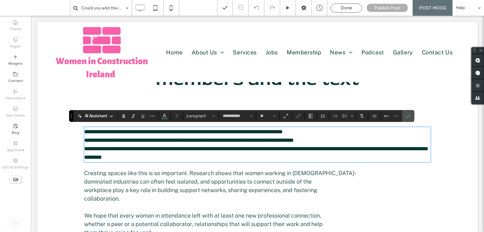
scroll to position [0, 0]
click at [277, 149] on span "**********" at bounding box center [256, 149] width 344 height 6
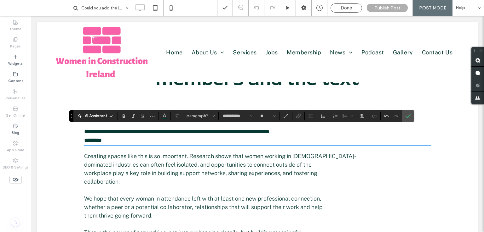
click at [183, 161] on p "dominated industries can often feel isolated, and opportunities to connect outs…" at bounding box center [257, 165] width 346 height 8
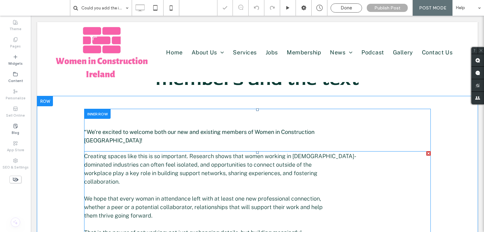
click at [155, 170] on span "workplace play a key role in building support networks, sharing experiences, an…" at bounding box center [200, 173] width 233 height 7
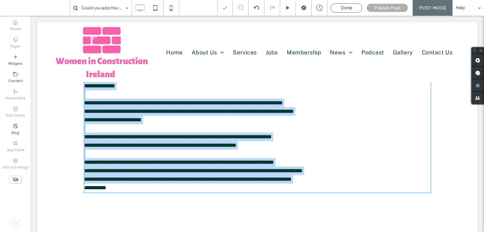
type input "**********"
type input "**"
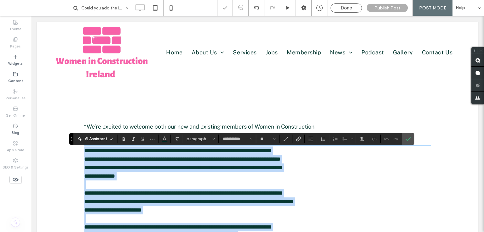
scroll to position [222, 0]
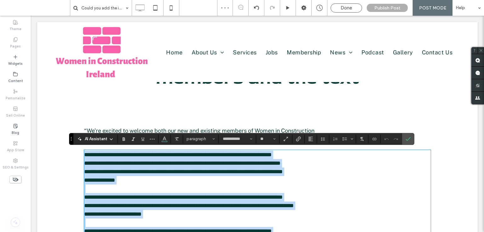
click at [128, 178] on p "**********" at bounding box center [257, 180] width 346 height 8
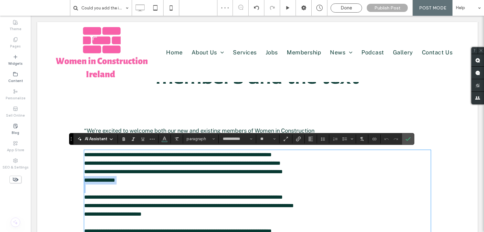
click at [128, 178] on p "**********" at bounding box center [257, 180] width 346 height 8
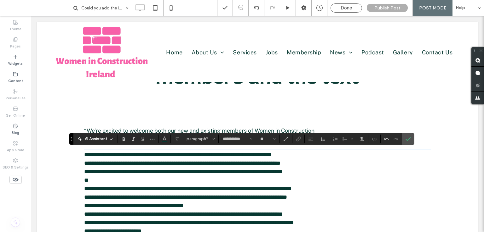
scroll to position [0, 0]
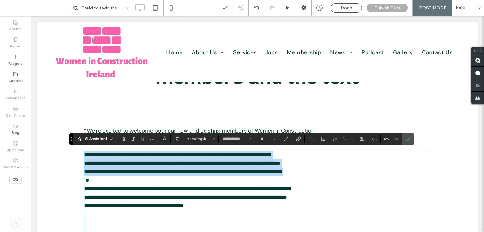
drag, startPoint x: 331, startPoint y: 176, endPoint x: 107, endPoint y: 188, distance: 224.2
click at [78, 153] on div "**********" at bounding box center [257, 236] width 378 height 256
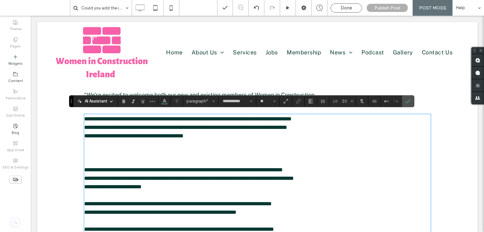
scroll to position [259, 0]
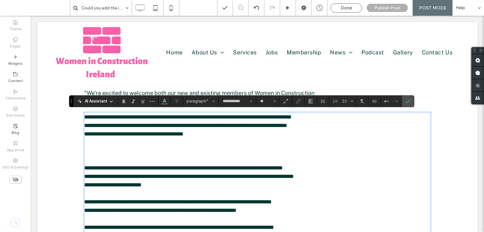
click at [143, 145] on p at bounding box center [257, 143] width 346 height 8
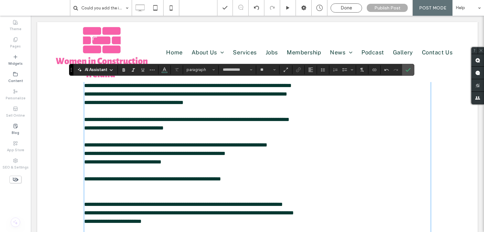
scroll to position [0, 0]
click at [102, 187] on p at bounding box center [257, 188] width 346 height 8
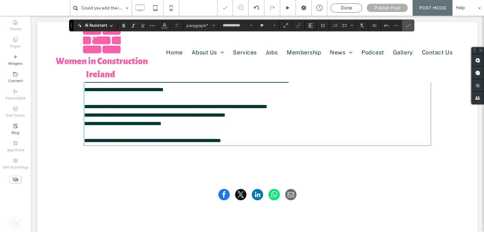
scroll to position [320, 0]
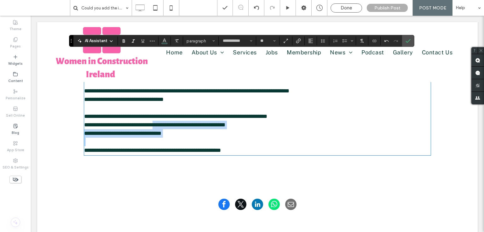
drag, startPoint x: 167, startPoint y: 125, endPoint x: 83, endPoint y: 140, distance: 85.2
click at [84, 140] on div "**********" at bounding box center [257, 104] width 346 height 102
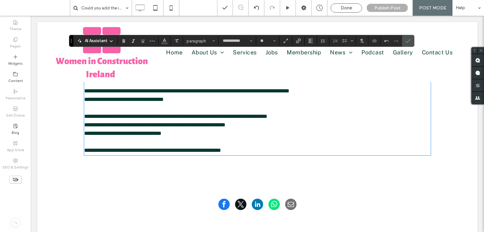
click at [132, 120] on p "**********" at bounding box center [257, 116] width 346 height 8
drag, startPoint x: 167, startPoint y: 125, endPoint x: 80, endPoint y: 124, distance: 87.2
click at [80, 124] on div "**********" at bounding box center [257, 100] width 378 height 180
click at [297, 40] on icon "Link" at bounding box center [298, 40] width 5 height 5
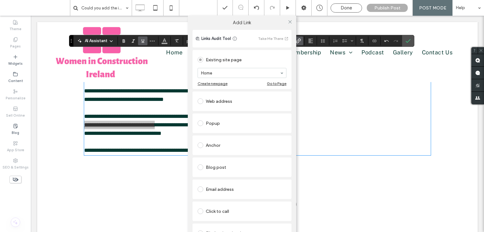
click at [219, 101] on div "Web address" at bounding box center [241, 101] width 89 height 10
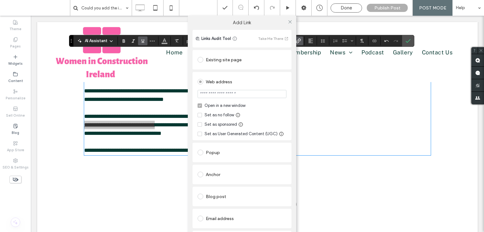
click at [241, 96] on input "url" at bounding box center [241, 94] width 89 height 8
type input "**********"
click at [288, 21] on icon at bounding box center [289, 22] width 5 height 5
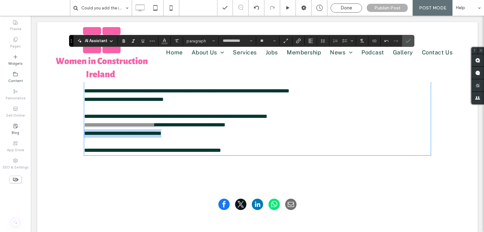
drag, startPoint x: 183, startPoint y: 132, endPoint x: 81, endPoint y: 131, distance: 102.3
click at [81, 131] on div "**********" at bounding box center [257, 100] width 378 height 180
click at [300, 41] on use "Link" at bounding box center [298, 41] width 5 height 5
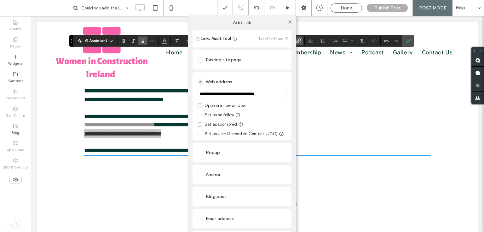
click at [233, 81] on div "Web address" at bounding box center [241, 82] width 89 height 10
click at [244, 97] on input "**********" at bounding box center [241, 94] width 89 height 8
click at [251, 95] on input "**********" at bounding box center [241, 94] width 89 height 8
click at [251, 94] on input "**********" at bounding box center [241, 94] width 89 height 8
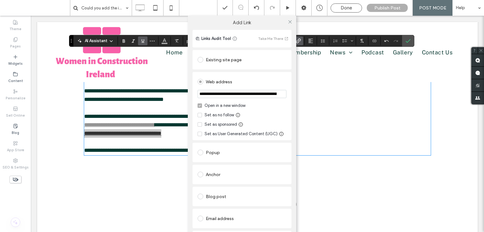
scroll to position [0, 148]
type input "**********"
click at [287, 23] on icon at bounding box center [289, 22] width 5 height 5
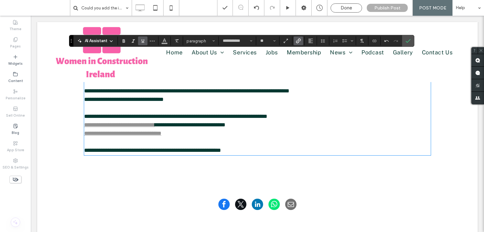
click at [273, 138] on p at bounding box center [257, 142] width 346 height 8
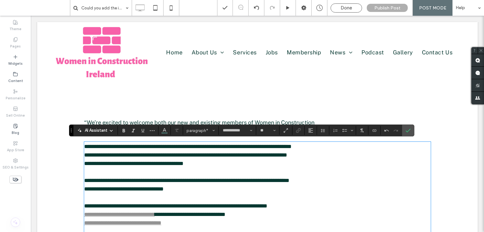
scroll to position [225, 0]
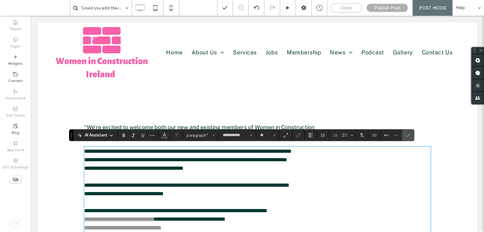
click at [352, 8] on span "Done" at bounding box center [345, 8] width 11 height 6
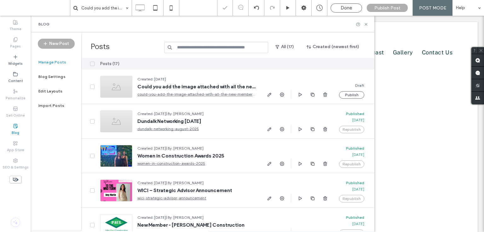
drag, startPoint x: 306, startPoint y: 9, endPoint x: 304, endPoint y: 23, distance: 14.6
click at [306, 9] on div at bounding box center [242, 116] width 484 height 232
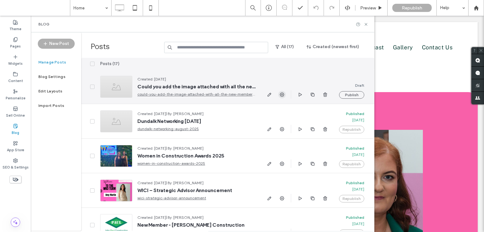
click at [282, 94] on icon "button" at bounding box center [281, 94] width 5 height 5
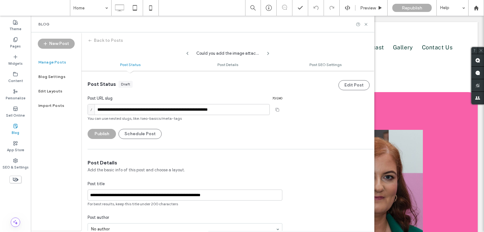
click at [58, 57] on div "Manage Posts" at bounding box center [56, 62] width 50 height 14
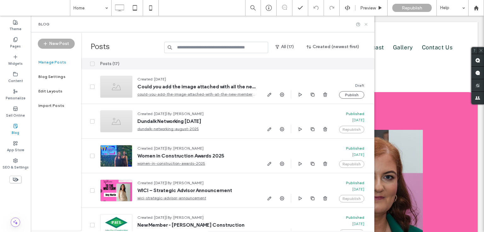
click at [366, 25] on icon at bounding box center [365, 24] width 5 height 5
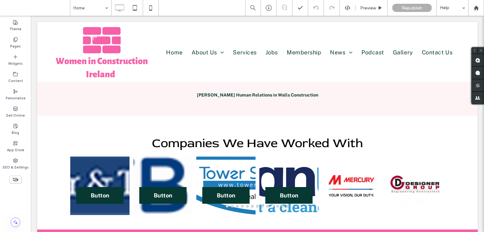
scroll to position [1228, 0]
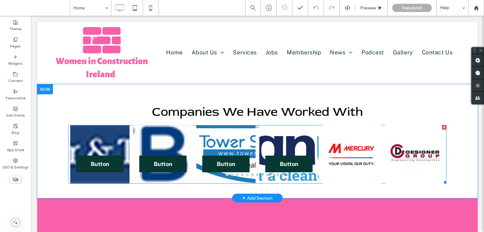
click at [96, 144] on div "Button Button" at bounding box center [99, 158] width 59 height 29
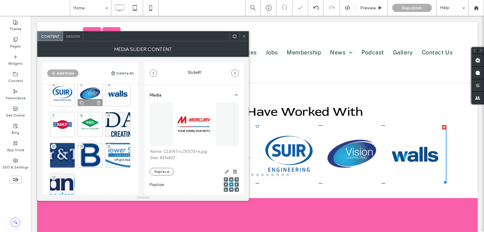
scroll to position [56, 0]
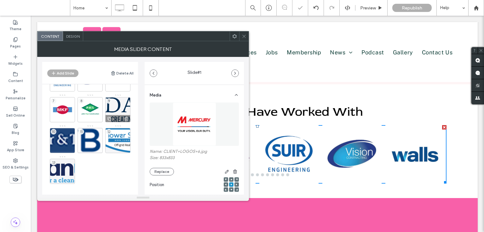
click at [121, 102] on div "9" at bounding box center [117, 109] width 25 height 25
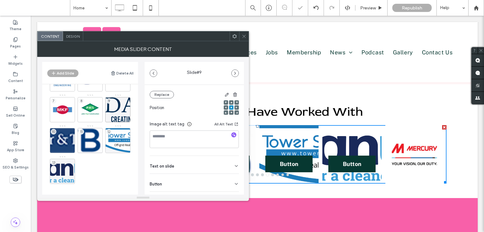
scroll to position [89, 0]
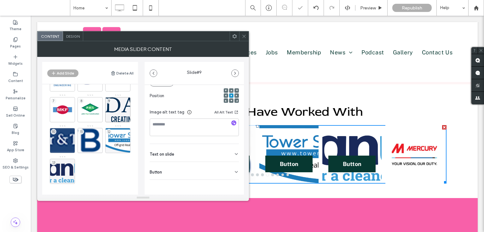
click at [209, 174] on div "Button" at bounding box center [194, 171] width 89 height 18
click at [233, 184] on button at bounding box center [232, 185] width 11 height 11
click at [116, 102] on div "9" at bounding box center [117, 109] width 25 height 25
click at [62, 134] on div "10" at bounding box center [62, 140] width 25 height 25
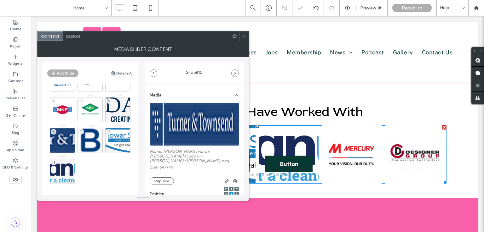
scroll to position [94, 0]
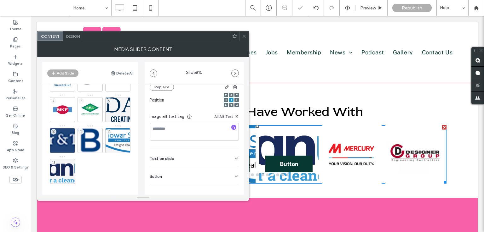
click at [210, 161] on div "Text on slide" at bounding box center [194, 158] width 89 height 18
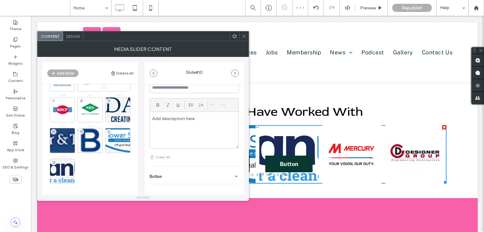
click at [207, 167] on div "Button" at bounding box center [194, 176] width 89 height 18
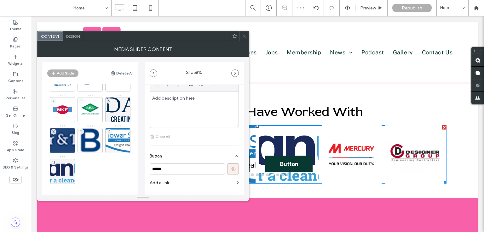
scroll to position [208, 0]
click at [230, 158] on use at bounding box center [232, 160] width 5 height 4
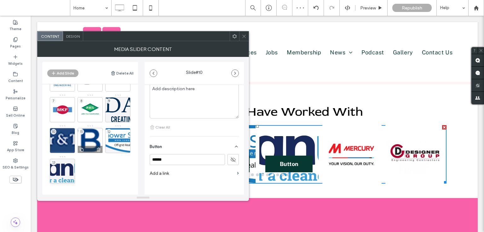
click at [88, 136] on div "11" at bounding box center [89, 140] width 25 height 25
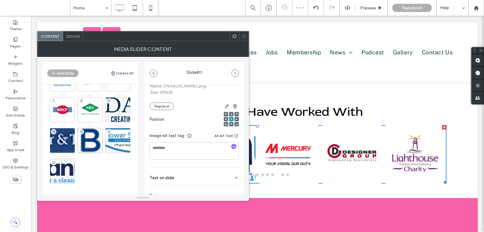
scroll to position [89, 0]
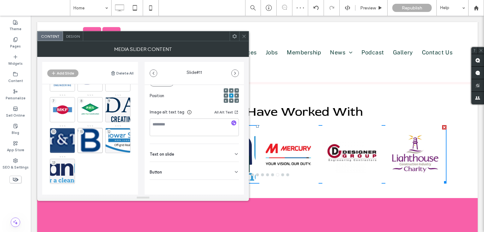
drag, startPoint x: 176, startPoint y: 167, endPoint x: 180, endPoint y: 167, distance: 3.8
click at [176, 167] on div "Button" at bounding box center [194, 171] width 89 height 18
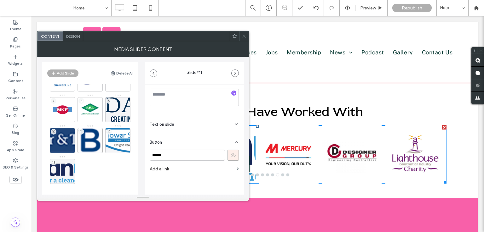
drag, startPoint x: 232, startPoint y: 154, endPoint x: 228, endPoint y: 154, distance: 4.1
click at [231, 154] on icon at bounding box center [233, 156] width 6 height 6
click at [115, 136] on div "12" at bounding box center [117, 140] width 25 height 25
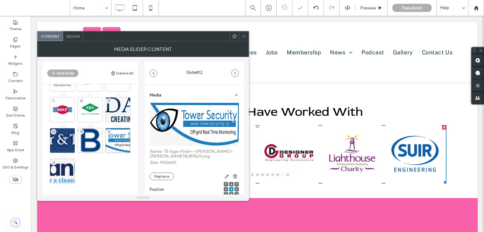
scroll to position [94, 0]
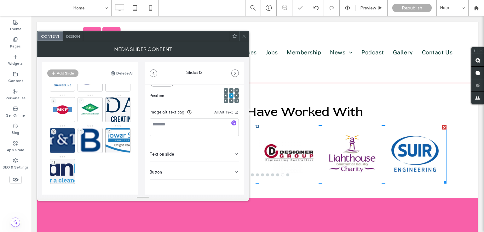
click at [212, 167] on div "Button" at bounding box center [194, 171] width 89 height 18
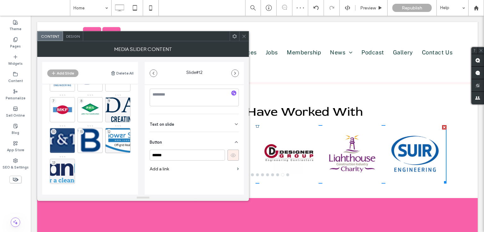
click at [230, 157] on use at bounding box center [232, 156] width 5 height 4
click at [121, 141] on div "12" at bounding box center [117, 140] width 25 height 25
click at [66, 160] on div "13" at bounding box center [62, 171] width 25 height 25
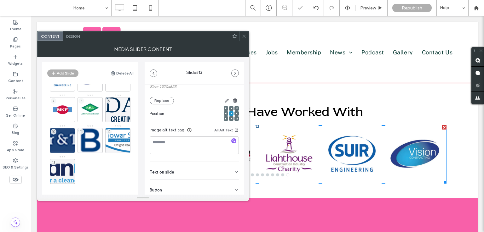
scroll to position [94, 0]
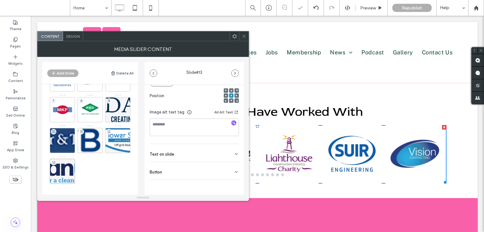
drag, startPoint x: 207, startPoint y: 171, endPoint x: 208, endPoint y: 163, distance: 8.0
click at [207, 171] on div "Button" at bounding box center [194, 171] width 89 height 18
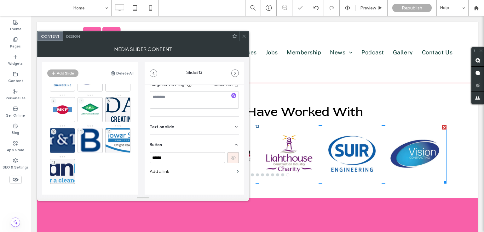
scroll to position [124, 0]
click at [232, 153] on icon at bounding box center [233, 156] width 6 height 6
drag, startPoint x: 246, startPoint y: 36, endPoint x: 242, endPoint y: 61, distance: 25.5
click at [246, 36] on div at bounding box center [243, 35] width 9 height 9
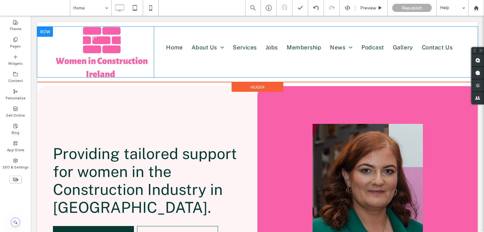
scroll to position [0, 0]
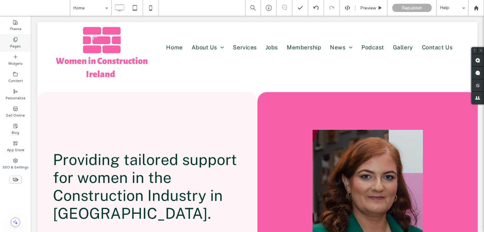
click at [14, 43] on label "Pages" at bounding box center [15, 45] width 11 height 7
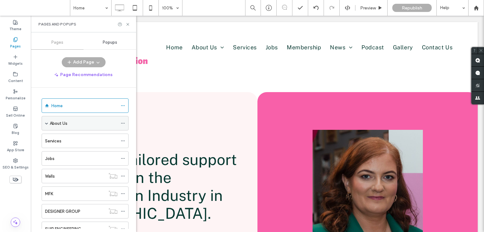
click at [74, 125] on div "About Us" at bounding box center [84, 123] width 68 height 7
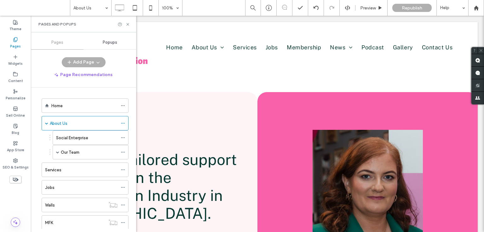
click at [127, 26] on div at bounding box center [242, 116] width 484 height 232
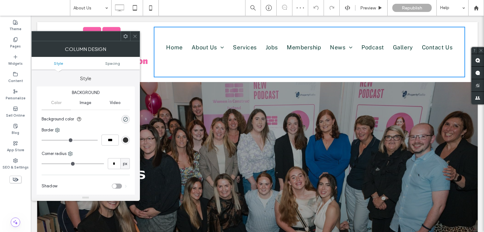
click at [134, 37] on use at bounding box center [134, 36] width 3 height 3
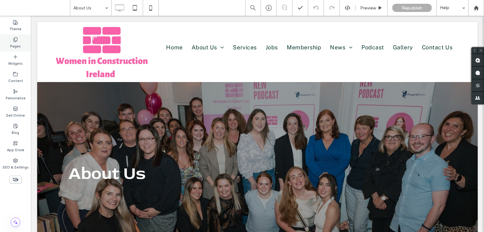
click at [20, 45] on div "Pages" at bounding box center [15, 42] width 31 height 17
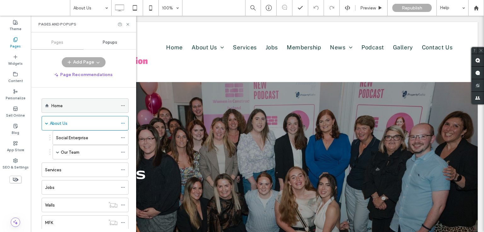
click at [81, 106] on div "Home" at bounding box center [84, 106] width 66 height 7
click at [127, 25] on icon at bounding box center [127, 24] width 5 height 5
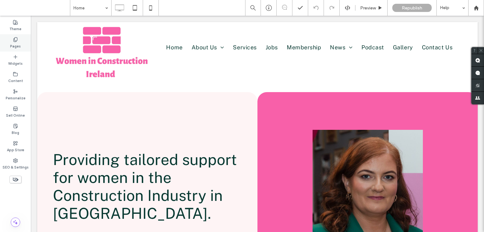
click at [20, 41] on div "Pages" at bounding box center [15, 42] width 31 height 17
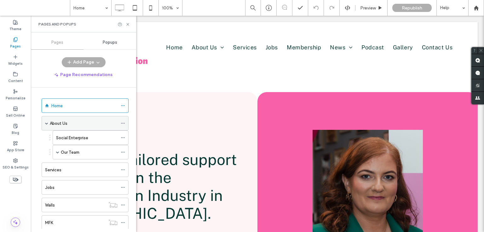
click at [46, 121] on span at bounding box center [46, 123] width 3 height 14
click at [45, 122] on span at bounding box center [46, 123] width 3 height 3
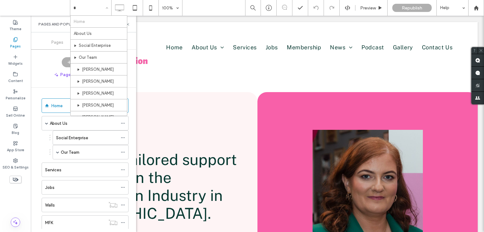
type input "**"
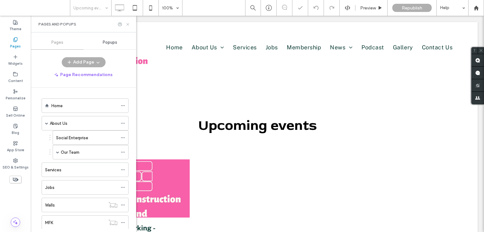
drag, startPoint x: 129, startPoint y: 25, endPoint x: 96, endPoint y: 12, distance: 35.5
click at [129, 25] on icon at bounding box center [127, 24] width 5 height 5
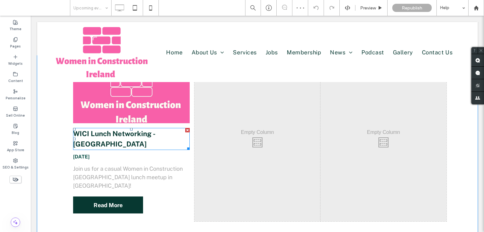
scroll to position [63, 0]
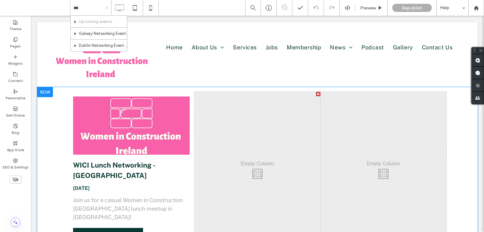
type input "***"
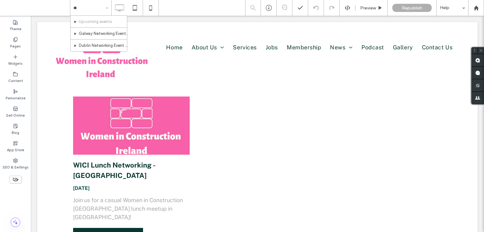
type input "**"
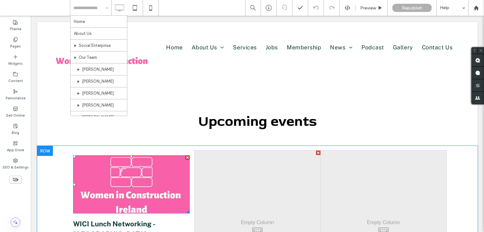
scroll to position [0, 0]
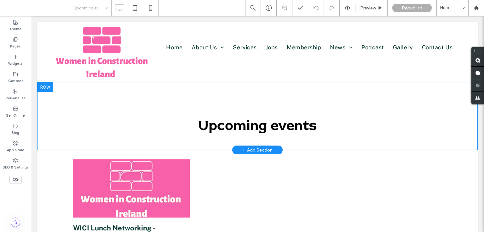
click at [141, 102] on div "U pcoming events Click To Paste Row + Add Section" at bounding box center [257, 116] width 440 height 68
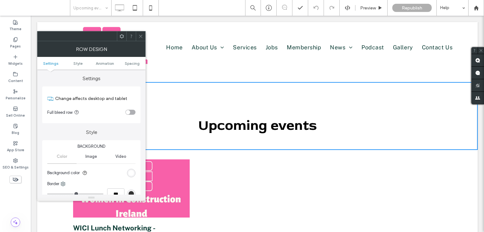
click at [139, 35] on icon at bounding box center [140, 36] width 5 height 5
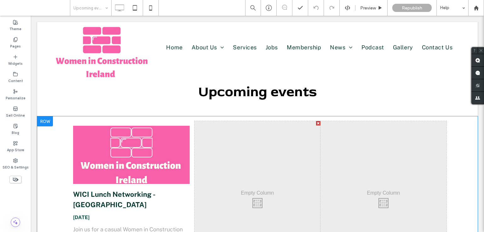
scroll to position [31, 0]
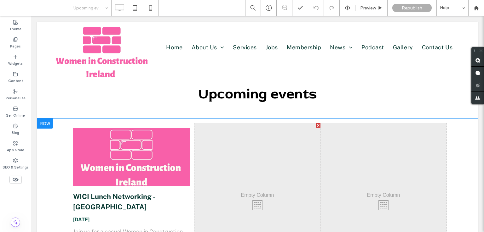
click at [216, 136] on div "Click To Paste" at bounding box center [257, 203] width 126 height 161
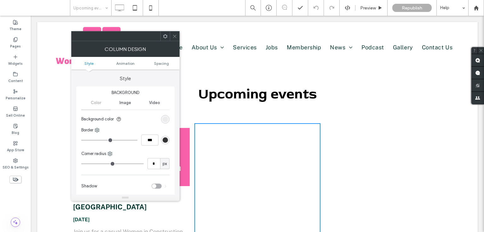
click at [175, 34] on icon at bounding box center [174, 36] width 5 height 5
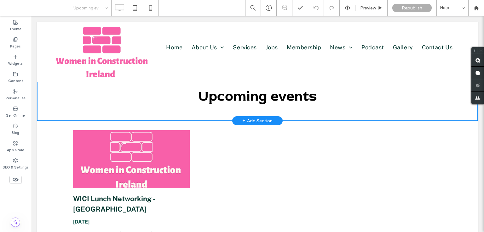
scroll to position [0, 0]
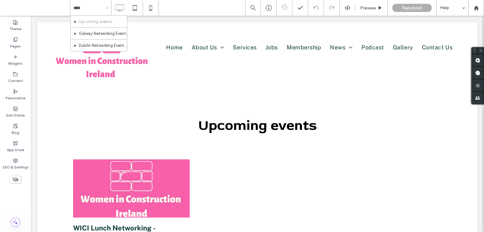
type input "*****"
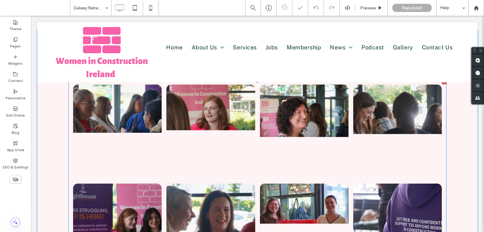
scroll to position [63, 0]
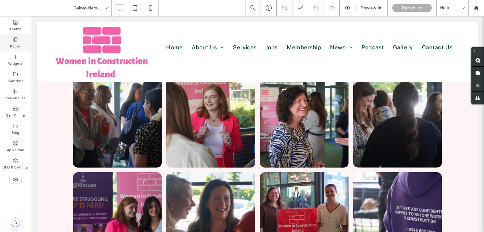
click at [15, 39] on icon at bounding box center [15, 39] width 5 height 5
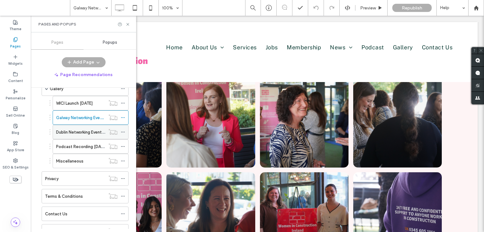
scroll to position [280, 0]
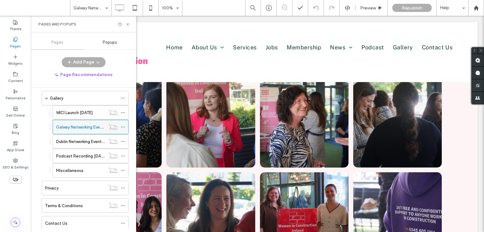
click at [124, 125] on icon at bounding box center [123, 127] width 4 height 4
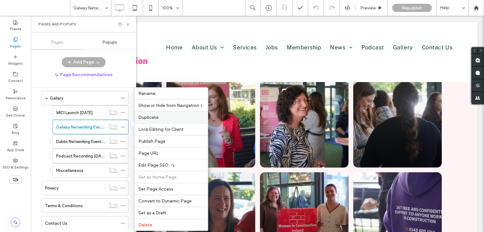
click at [152, 117] on span "Duplicate" at bounding box center [148, 117] width 20 height 5
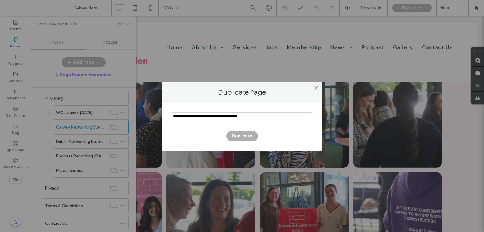
click at [268, 114] on input "notEmpty" at bounding box center [242, 116] width 142 height 8
click at [267, 114] on input "notEmpty" at bounding box center [242, 116] width 142 height 8
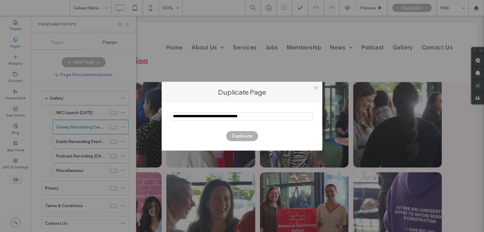
paste input "**********"
type input "**********"
click at [238, 132] on button "Duplicate" at bounding box center [242, 136] width 32 height 10
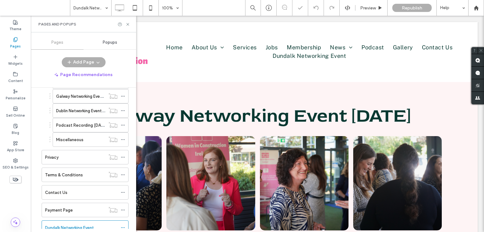
scroll to position [329, 0]
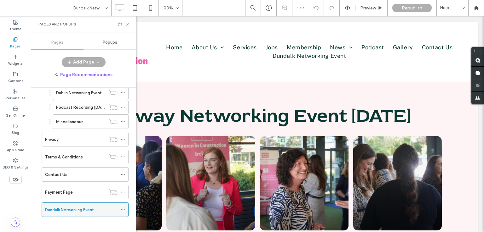
click at [123, 208] on icon at bounding box center [123, 210] width 4 height 4
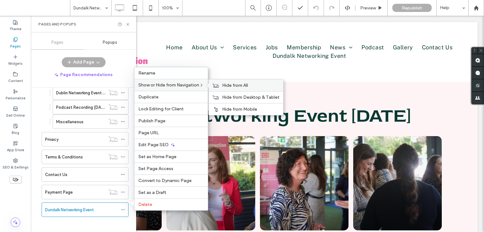
click at [226, 88] on span "Hide from All" at bounding box center [235, 85] width 26 height 5
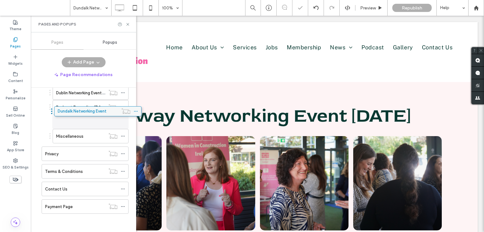
scroll to position [326, 0]
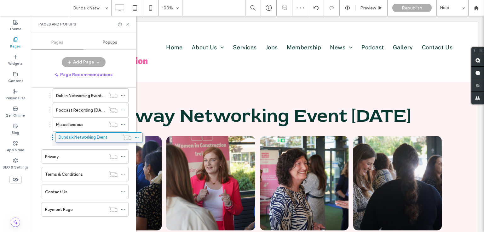
drag, startPoint x: 88, startPoint y: 206, endPoint x: 101, endPoint y: 139, distance: 68.3
click at [127, 24] on icon at bounding box center [127, 24] width 5 height 5
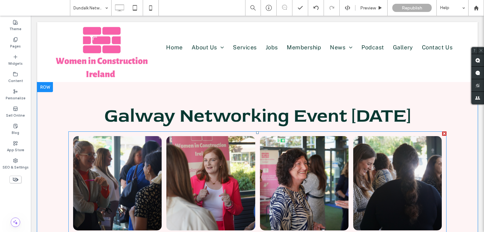
scroll to position [31, 0]
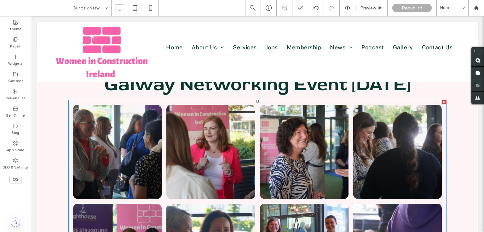
click at [108, 132] on link at bounding box center [117, 152] width 88 height 94
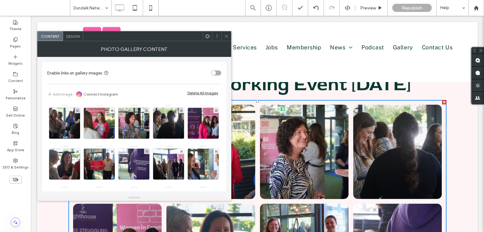
click at [108, 132] on div at bounding box center [99, 123] width 31 height 31
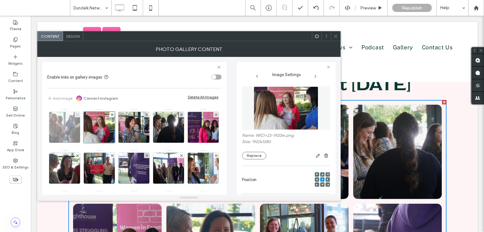
click at [76, 115] on use at bounding box center [77, 114] width 3 height 3
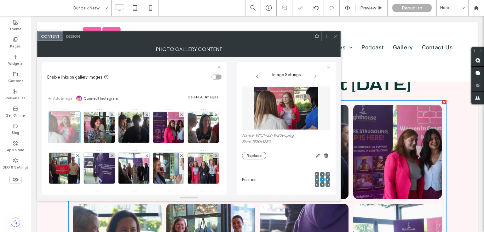
click at [78, 114] on icon at bounding box center [77, 115] width 3 height 3
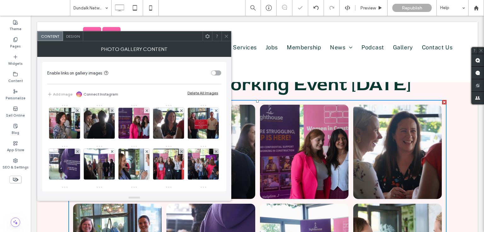
click at [78, 114] on img at bounding box center [65, 123] width 46 height 31
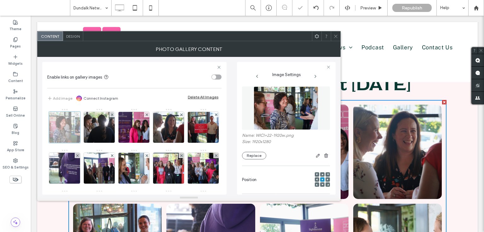
click at [78, 114] on icon at bounding box center [77, 115] width 3 height 3
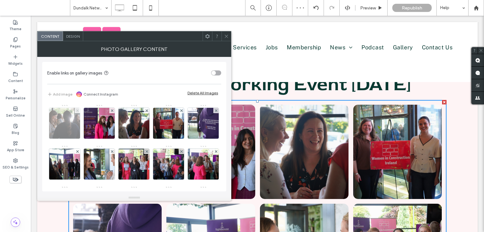
click at [78, 110] on icon at bounding box center [77, 111] width 3 height 3
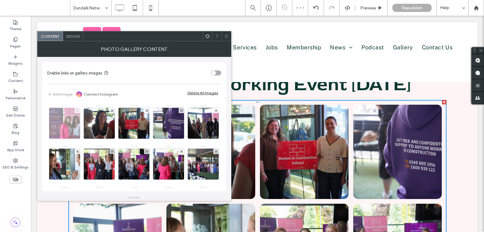
click at [76, 111] on use at bounding box center [77, 110] width 3 height 3
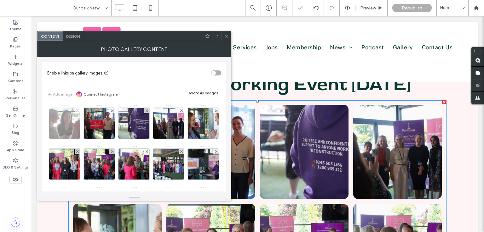
click at [78, 111] on div at bounding box center [77, 110] width 5 height 5
click at [78, 111] on use at bounding box center [77, 110] width 3 height 3
click at [77, 111] on use at bounding box center [77, 110] width 3 height 3
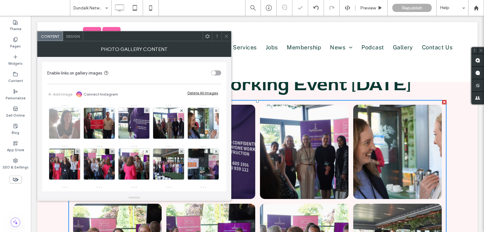
click at [110, 111] on use at bounding box center [111, 110] width 3 height 3
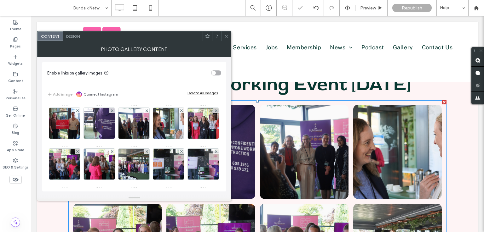
click at [77, 111] on use at bounding box center [77, 110] width 3 height 3
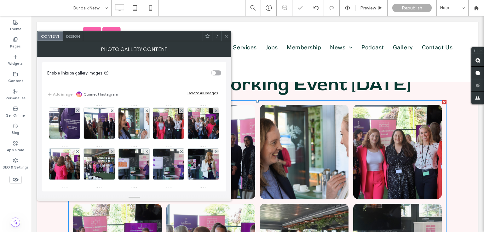
click at [77, 110] on use at bounding box center [77, 110] width 3 height 3
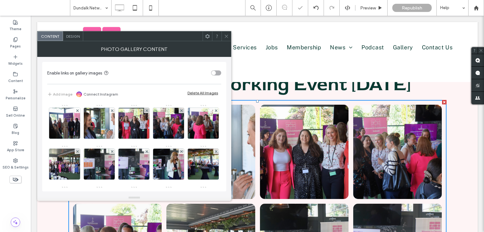
click at [77, 110] on use at bounding box center [77, 110] width 3 height 3
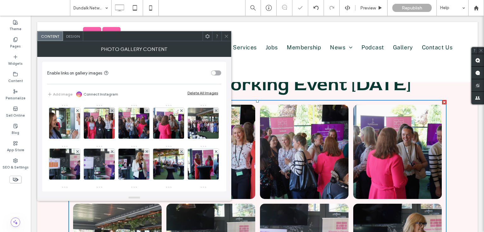
click at [77, 110] on use at bounding box center [77, 110] width 3 height 3
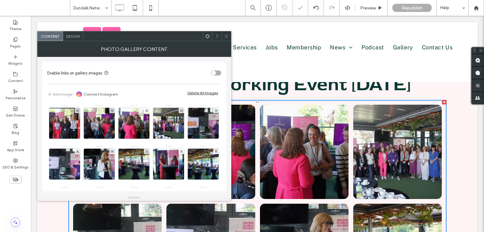
click at [77, 110] on use at bounding box center [77, 110] width 3 height 3
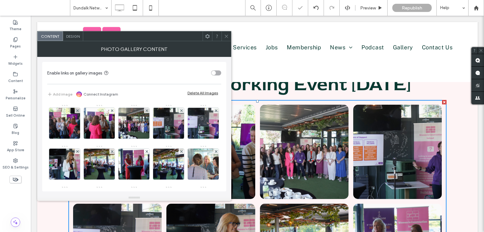
click at [77, 110] on use at bounding box center [77, 110] width 3 height 3
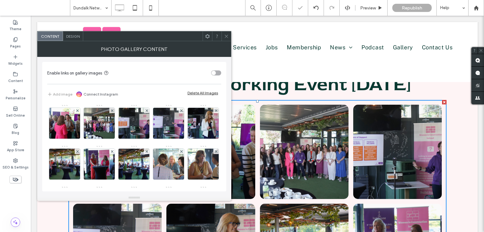
click at [77, 110] on use at bounding box center [77, 110] width 3 height 3
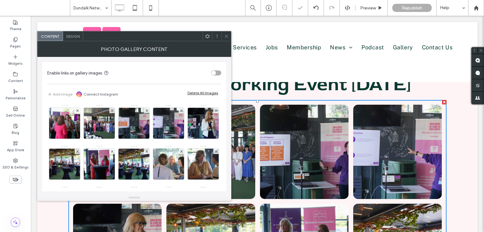
click at [77, 110] on use at bounding box center [77, 110] width 3 height 3
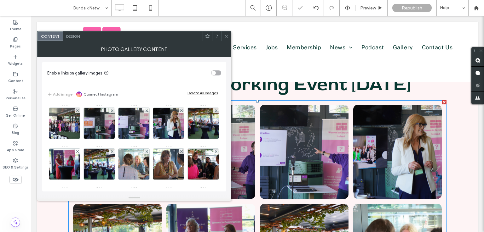
click at [77, 110] on use at bounding box center [77, 110] width 3 height 3
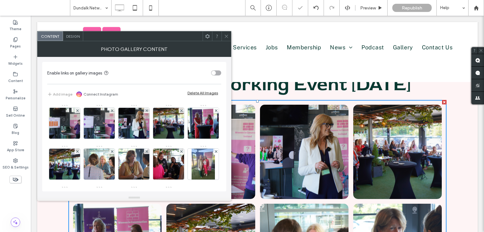
click at [77, 110] on use at bounding box center [77, 110] width 3 height 3
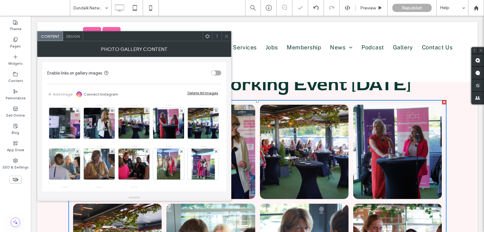
click at [77, 110] on use at bounding box center [77, 110] width 3 height 3
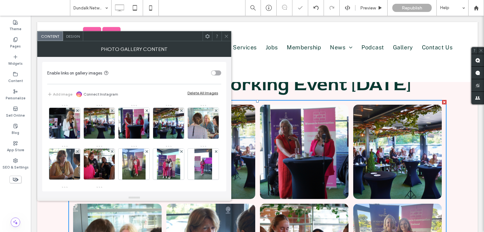
click at [77, 110] on use at bounding box center [77, 110] width 3 height 3
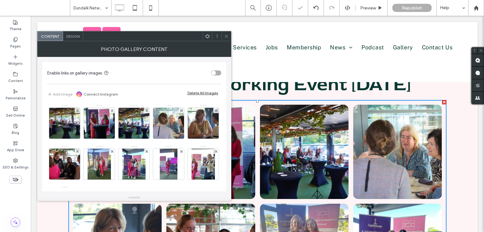
click at [77, 110] on use at bounding box center [77, 110] width 3 height 3
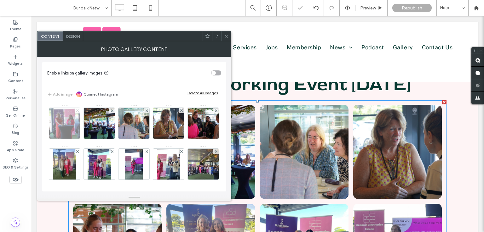
click at [78, 111] on use at bounding box center [77, 110] width 3 height 3
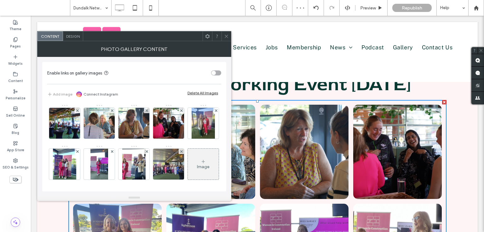
click at [78, 111] on use at bounding box center [77, 110] width 3 height 3
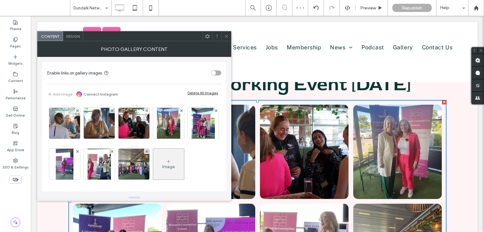
click at [78, 111] on use at bounding box center [77, 110] width 3 height 3
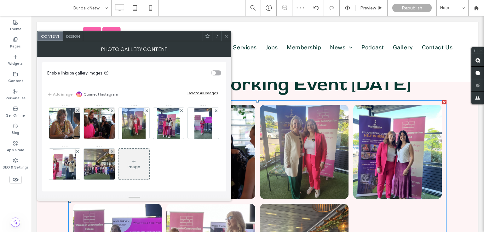
click at [78, 111] on use at bounding box center [77, 110] width 3 height 3
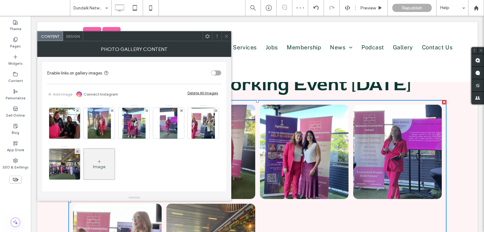
click at [78, 111] on use at bounding box center [77, 110] width 3 height 3
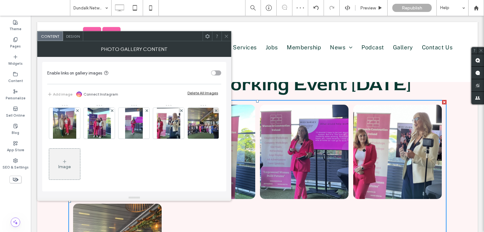
click at [78, 111] on use at bounding box center [77, 110] width 3 height 3
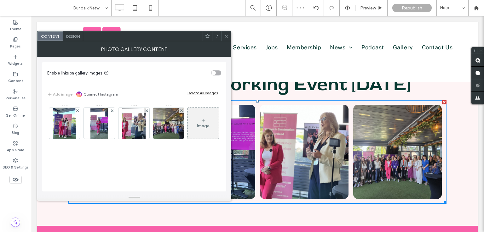
click at [78, 111] on use at bounding box center [77, 110] width 3 height 3
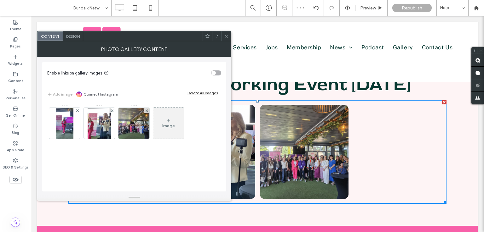
click at [78, 111] on use at bounding box center [77, 110] width 3 height 3
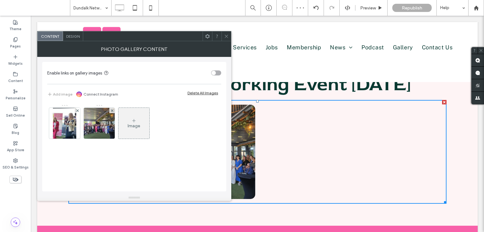
click at [78, 111] on use at bounding box center [77, 110] width 3 height 3
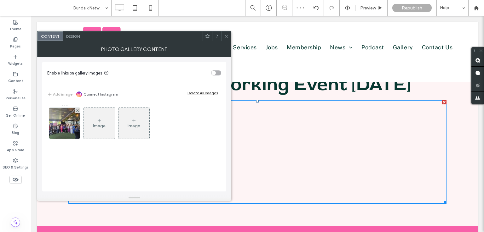
click at [78, 111] on use at bounding box center [77, 110] width 3 height 3
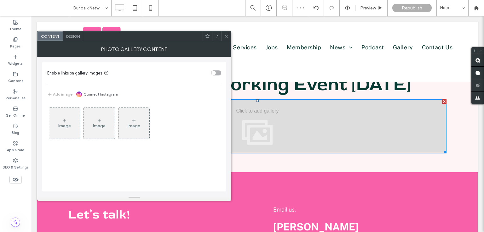
click at [55, 122] on div "Image" at bounding box center [64, 124] width 31 height 30
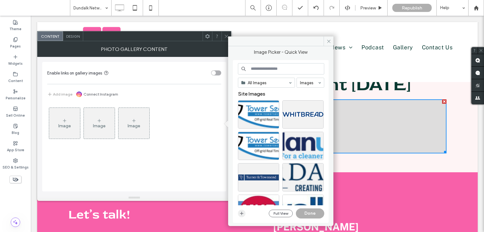
click at [239, 213] on icon "button" at bounding box center [241, 213] width 5 height 5
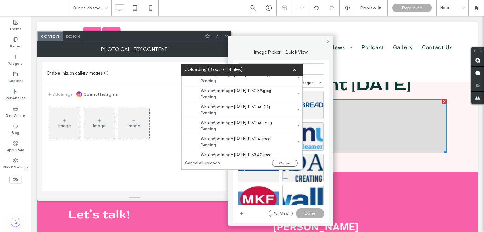
scroll to position [144, 0]
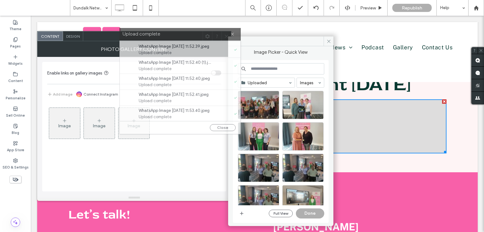
drag, startPoint x: 238, startPoint y: 70, endPoint x: 176, endPoint y: 35, distance: 71.8
click at [176, 35] on label "Upload complete" at bounding box center [176, 34] width 108 height 8
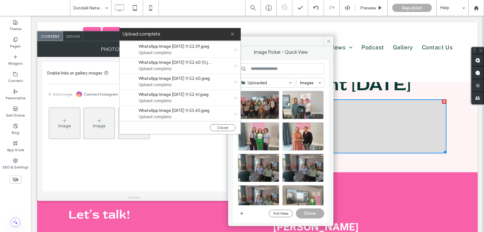
drag, startPoint x: 231, startPoint y: 34, endPoint x: 234, endPoint y: 42, distance: 8.8
click at [232, 34] on icon at bounding box center [232, 34] width 4 height 4
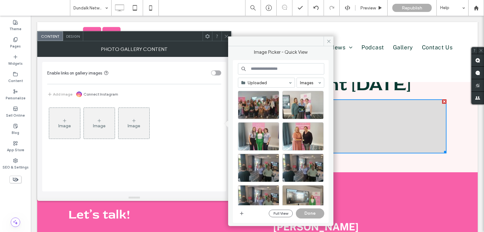
scroll to position [0, 0]
click at [260, 96] on div "Select" at bounding box center [258, 105] width 41 height 28
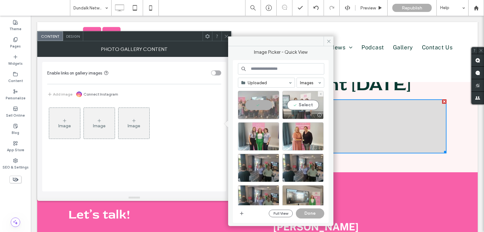
click at [296, 104] on div "Select" at bounding box center [302, 105] width 41 height 28
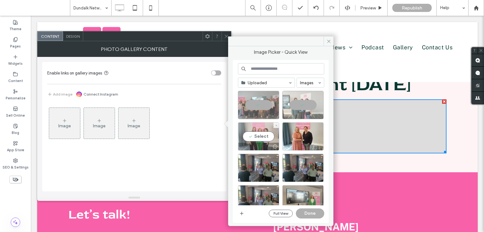
click at [261, 127] on div "Select" at bounding box center [258, 136] width 41 height 28
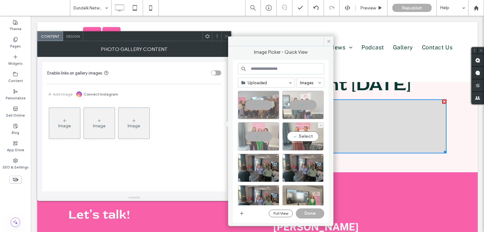
click at [302, 133] on div "Select" at bounding box center [302, 136] width 41 height 28
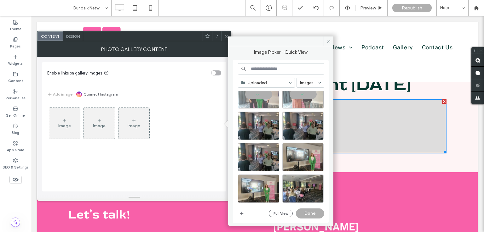
scroll to position [31, 0]
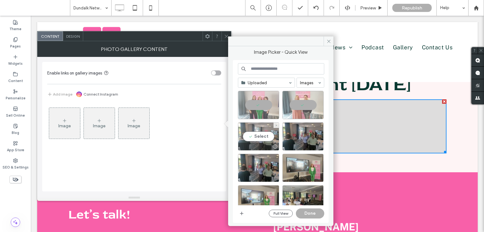
click at [267, 136] on div "Select" at bounding box center [258, 136] width 41 height 28
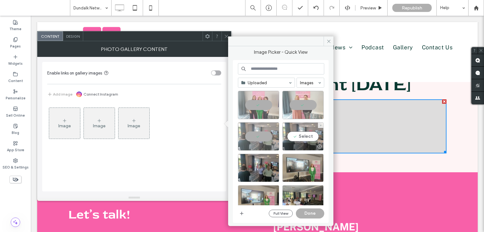
click at [303, 133] on div "Select" at bounding box center [302, 136] width 41 height 28
click at [261, 139] on div at bounding box center [258, 136] width 41 height 28
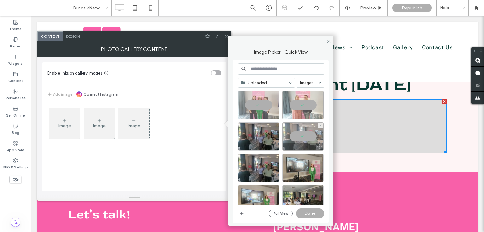
click at [297, 139] on div at bounding box center [302, 136] width 41 height 28
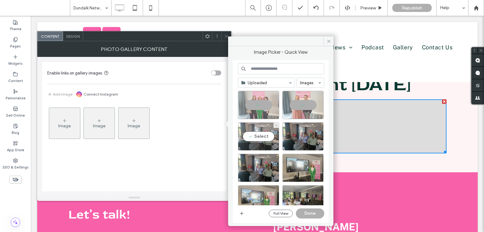
click at [262, 136] on div "Select" at bounding box center [258, 136] width 41 height 28
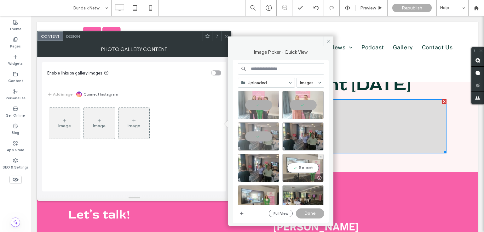
click at [301, 166] on div "Select" at bounding box center [302, 168] width 41 height 28
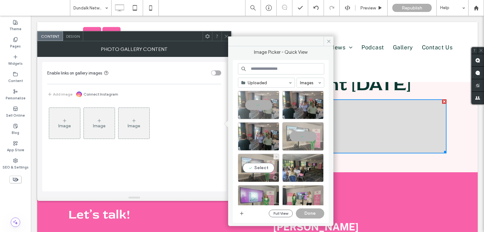
click at [268, 162] on div "Select" at bounding box center [258, 168] width 41 height 28
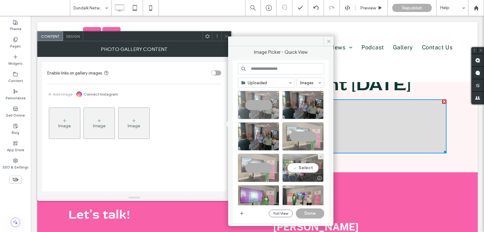
click at [303, 168] on div "Select" at bounding box center [302, 168] width 41 height 28
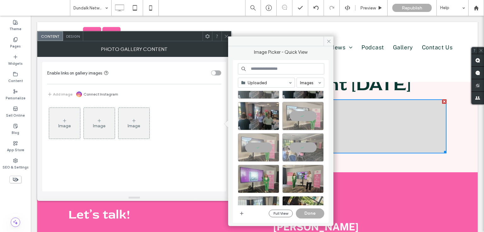
scroll to position [126, 0]
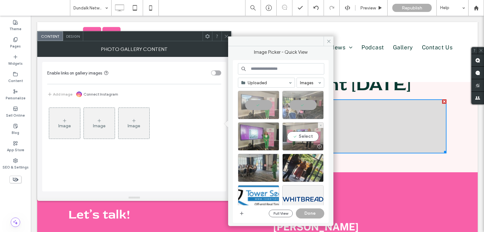
click at [302, 137] on div "Select" at bounding box center [302, 136] width 41 height 28
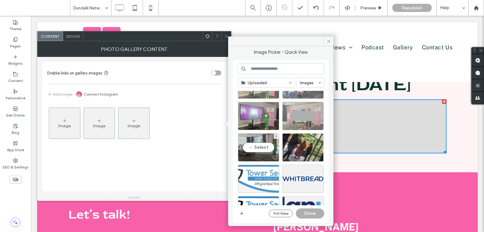
scroll to position [157, 0]
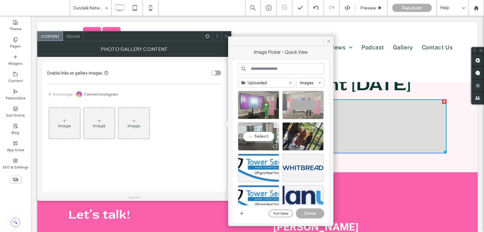
click at [263, 136] on div "Select" at bounding box center [258, 136] width 41 height 28
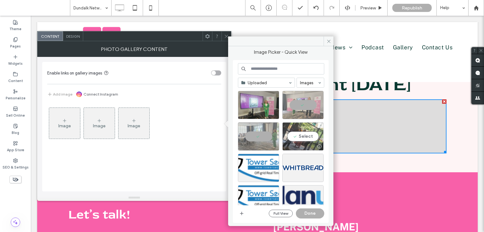
click at [301, 133] on div "Select" at bounding box center [302, 136] width 41 height 28
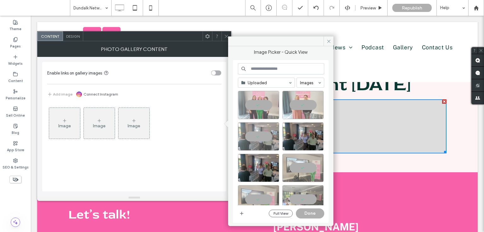
scroll to position [0, 0]
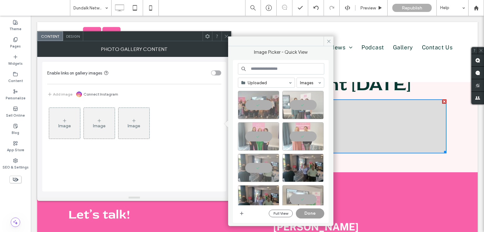
click at [310, 210] on button "Done" at bounding box center [310, 214] width 28 height 10
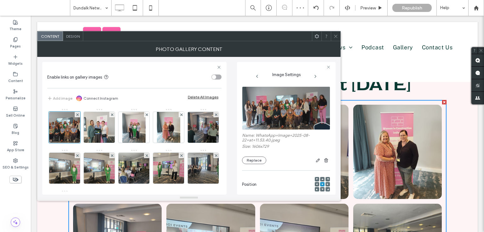
click at [336, 36] on use at bounding box center [335, 36] width 3 height 3
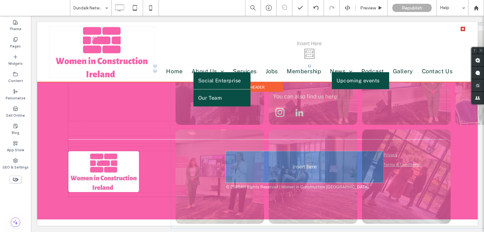
scroll to position [138, 0]
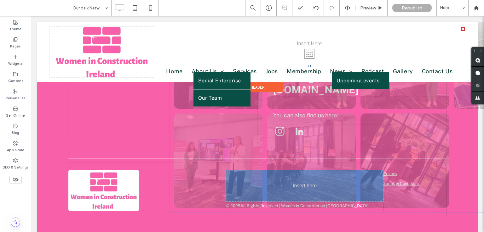
drag, startPoint x: 296, startPoint y: 151, endPoint x: 282, endPoint y: 150, distance: 14.5
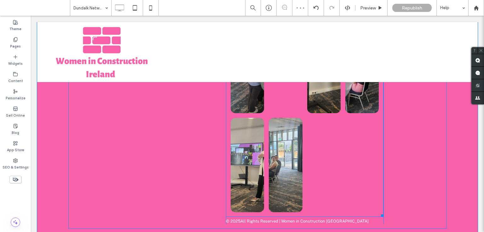
scroll to position [402, 0]
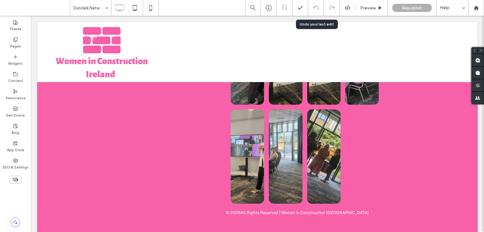
click at [317, 8] on icon at bounding box center [315, 7] width 5 height 5
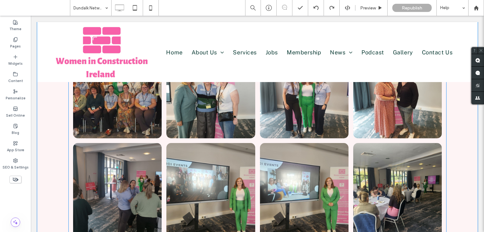
scroll to position [88, 0]
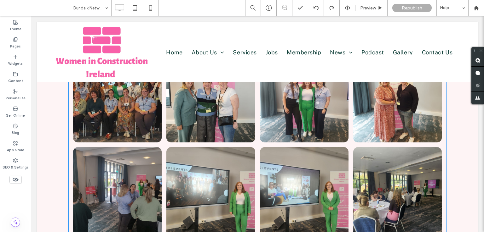
click at [131, 145] on li "Button" at bounding box center [117, 194] width 93 height 99
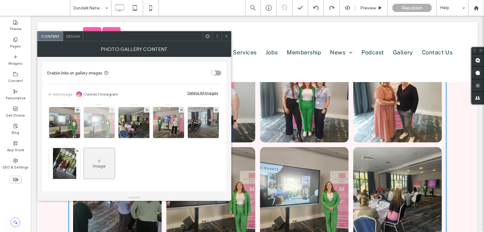
scroll to position [42, 0]
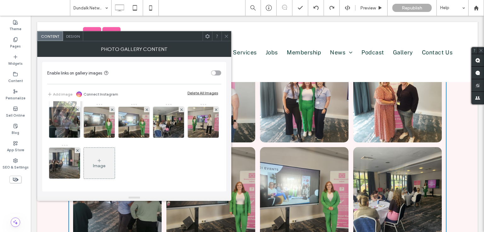
drag, startPoint x: 132, startPoint y: 156, endPoint x: 61, endPoint y: 106, distance: 86.8
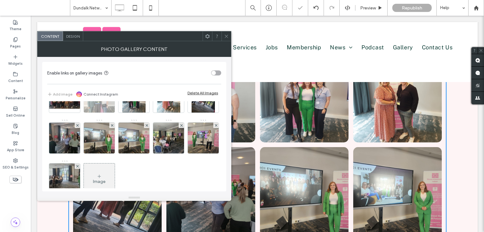
scroll to position [0, 0]
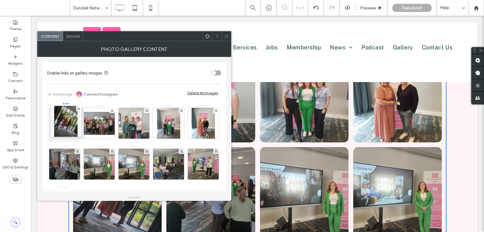
drag, startPoint x: 65, startPoint y: 157, endPoint x: 71, endPoint y: 121, distance: 37.4
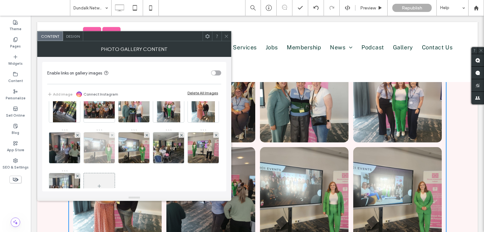
scroll to position [31, 0]
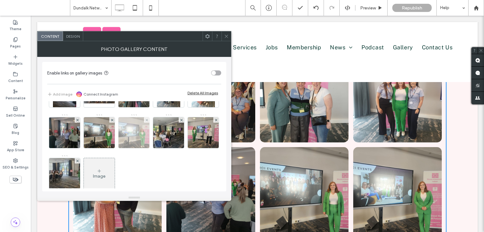
click at [149, 119] on div at bounding box center [146, 119] width 5 height 5
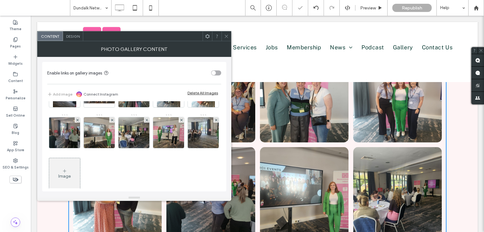
click at [139, 157] on div "Image" at bounding box center [133, 134] width 173 height 123
click at [80, 166] on div "Image" at bounding box center [64, 174] width 31 height 30
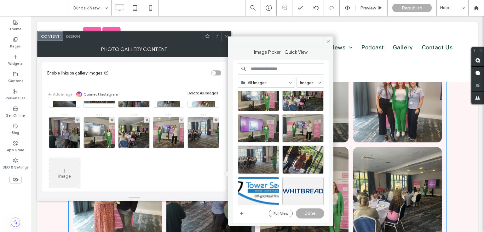
scroll to position [157, 0]
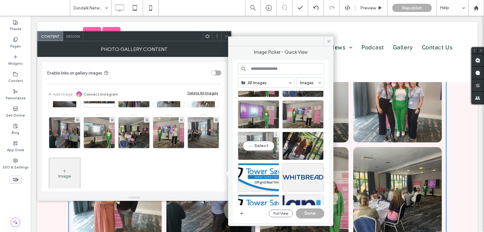
click at [266, 152] on div at bounding box center [258, 156] width 41 height 8
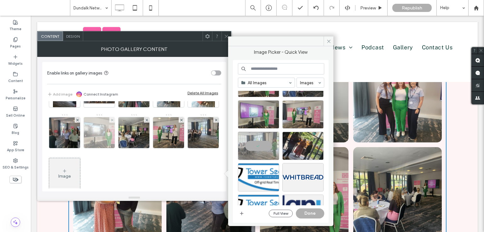
scroll to position [0, 0]
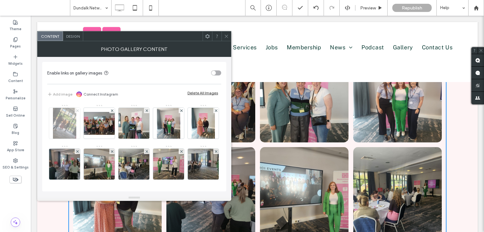
click at [77, 112] on span at bounding box center [77, 110] width 3 height 5
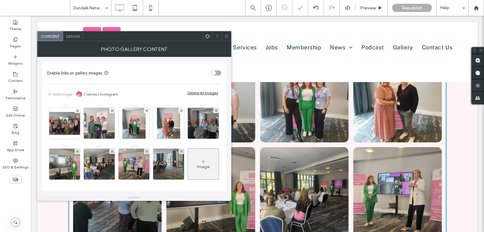
click at [77, 110] on use at bounding box center [77, 110] width 3 height 3
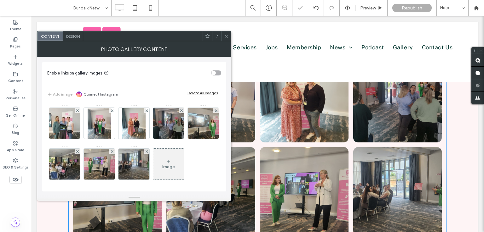
click at [77, 110] on use at bounding box center [77, 110] width 3 height 3
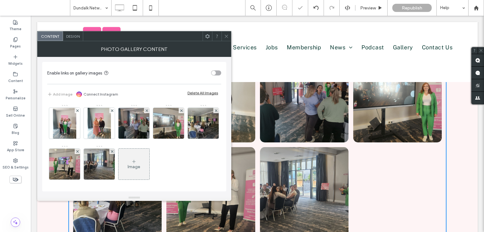
click at [77, 110] on use at bounding box center [77, 110] width 3 height 3
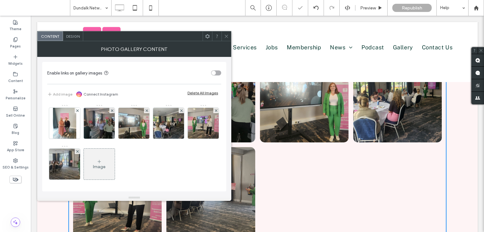
click at [77, 110] on use at bounding box center [77, 110] width 3 height 3
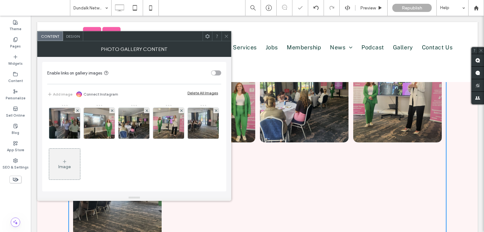
click at [77, 110] on use at bounding box center [77, 110] width 3 height 3
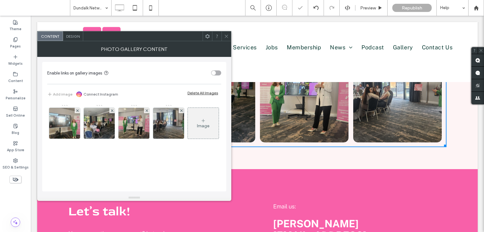
click at [77, 110] on use at bounding box center [77, 110] width 3 height 3
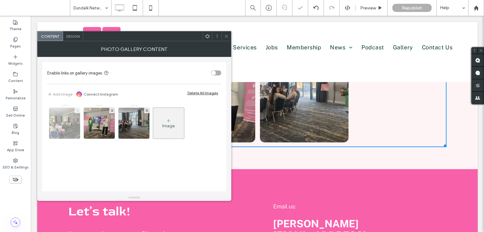
click at [78, 109] on span at bounding box center [77, 110] width 3 height 5
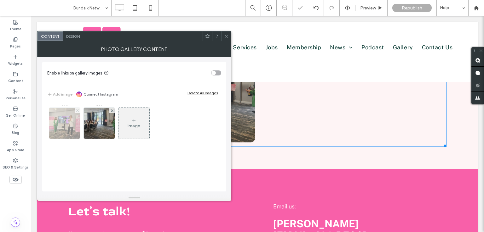
click at [78, 109] on span at bounding box center [77, 110] width 3 height 5
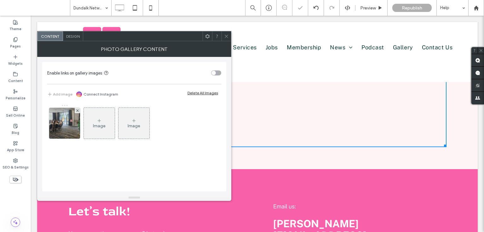
click at [106, 120] on div "Image" at bounding box center [99, 124] width 31 height 30
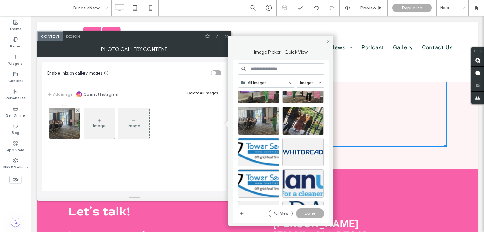
scroll to position [157, 0]
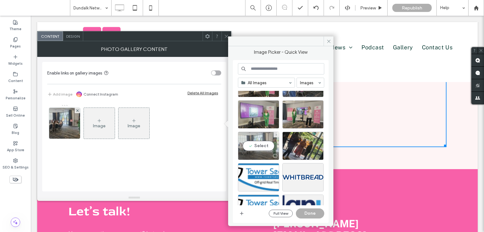
click at [261, 135] on div "Select" at bounding box center [258, 146] width 41 height 28
drag, startPoint x: 107, startPoint y: 116, endPoint x: 102, endPoint y: 117, distance: 5.2
click at [107, 116] on div "Image" at bounding box center [99, 124] width 31 height 30
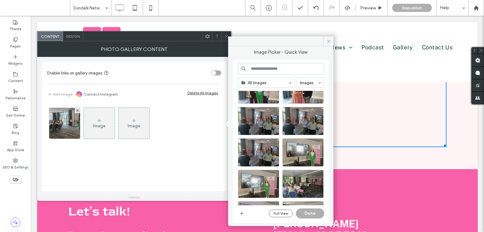
scroll to position [94, 0]
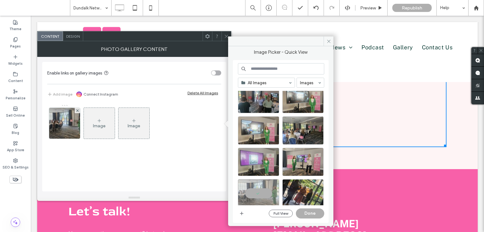
scroll to position [157, 0]
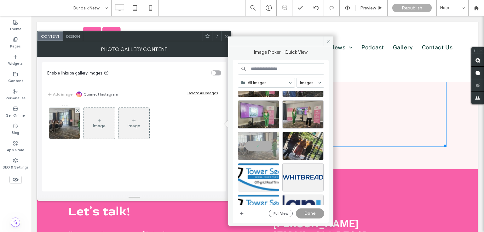
click at [314, 213] on button "Done" at bounding box center [310, 214] width 28 height 10
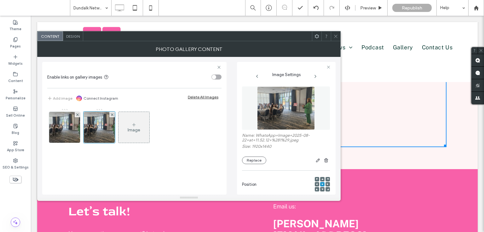
click at [124, 124] on div "Image" at bounding box center [133, 128] width 31 height 30
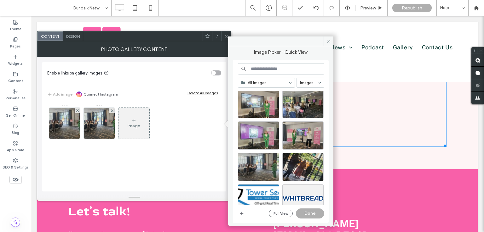
scroll to position [126, 0]
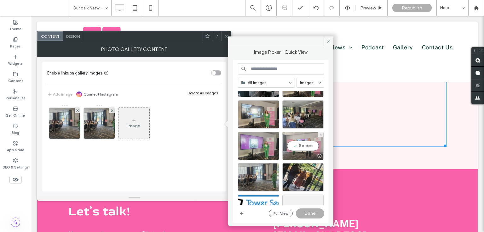
click at [297, 143] on div "Select" at bounding box center [302, 146] width 41 height 28
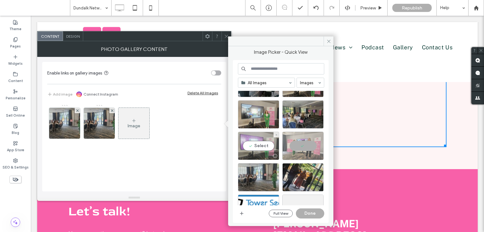
click at [258, 134] on div "Select" at bounding box center [258, 146] width 41 height 28
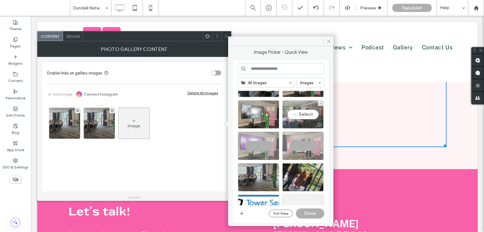
click at [296, 119] on div "Select" at bounding box center [302, 114] width 41 height 28
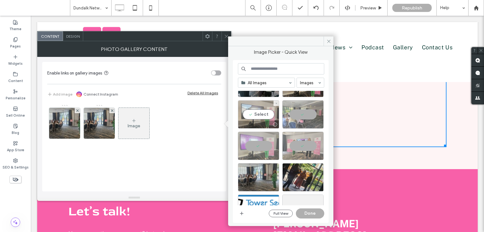
click at [272, 115] on div "Select" at bounding box center [258, 114] width 41 height 28
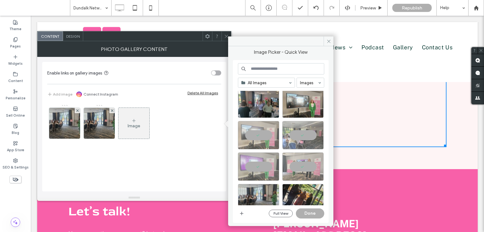
scroll to position [94, 0]
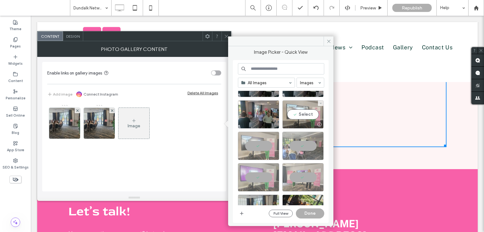
click at [296, 118] on div "Select" at bounding box center [302, 114] width 41 height 28
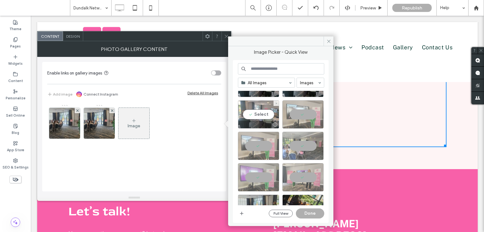
click at [255, 120] on div "Select" at bounding box center [258, 114] width 41 height 28
click at [300, 110] on div at bounding box center [302, 114] width 41 height 28
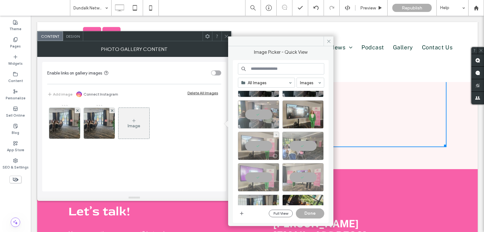
click at [254, 143] on div at bounding box center [258, 146] width 41 height 28
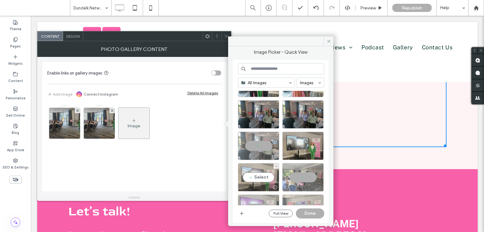
click at [262, 170] on div "Select" at bounding box center [258, 177] width 41 height 28
click at [270, 144] on div at bounding box center [258, 146] width 41 height 28
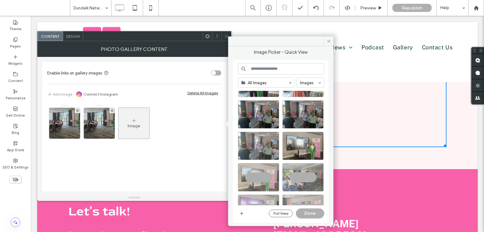
click at [275, 148] on div at bounding box center [258, 146] width 41 height 28
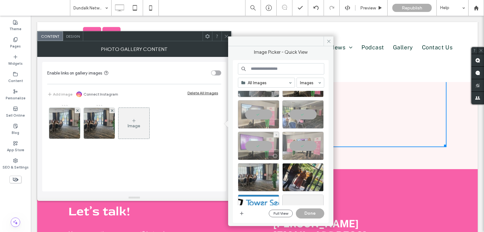
click at [265, 149] on div at bounding box center [258, 146] width 41 height 28
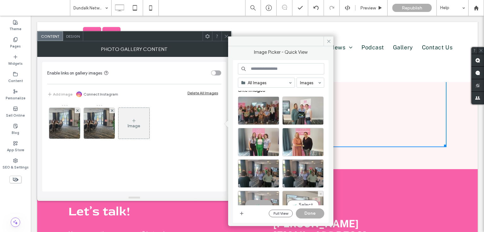
scroll to position [0, 0]
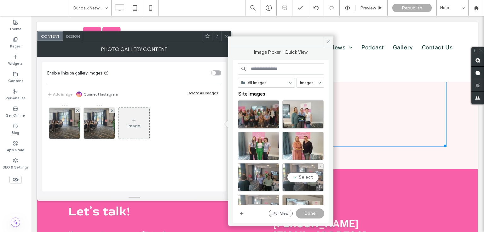
click at [311, 174] on div "Select" at bounding box center [302, 177] width 41 height 28
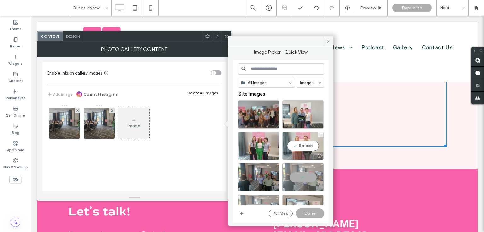
click at [297, 148] on div "Select" at bounding box center [302, 146] width 41 height 28
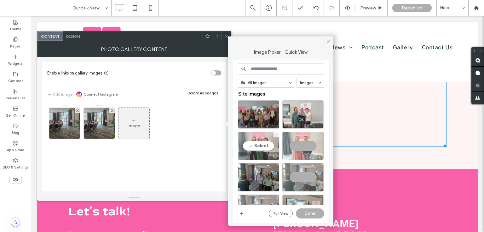
click at [271, 146] on div "Select" at bounding box center [258, 146] width 41 height 28
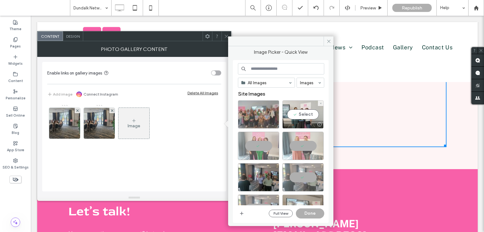
drag, startPoint x: 296, startPoint y: 126, endPoint x: 257, endPoint y: 114, distance: 41.3
click at [297, 126] on div at bounding box center [302, 125] width 41 height 8
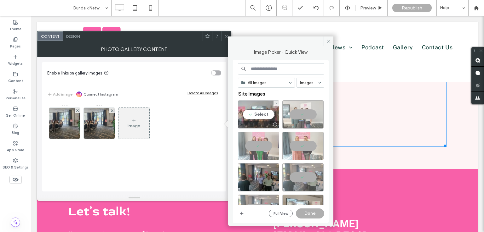
click at [250, 114] on div "Select" at bounding box center [258, 114] width 41 height 28
drag, startPoint x: 273, startPoint y: 194, endPoint x: 303, endPoint y: 210, distance: 34.9
click at [303, 210] on button "Done" at bounding box center [310, 214] width 28 height 10
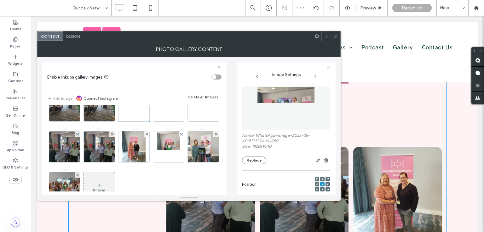
scroll to position [31, 0]
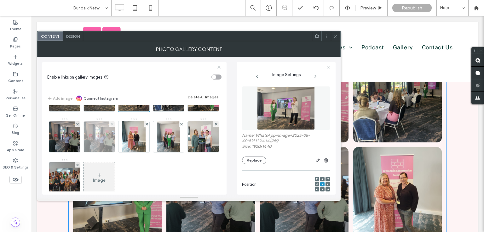
click at [113, 124] on icon at bounding box center [112, 124] width 3 height 3
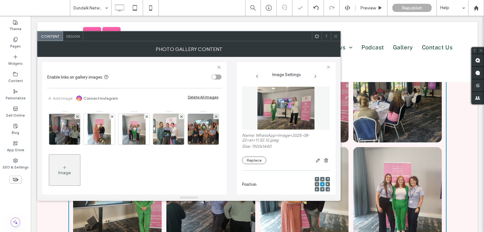
scroll to position [43, 0]
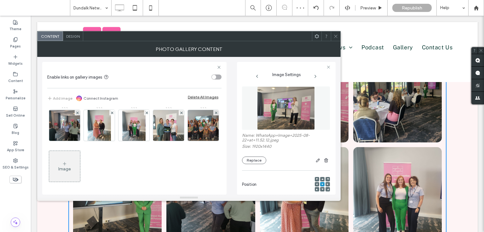
click at [335, 38] on icon at bounding box center [335, 36] width 5 height 5
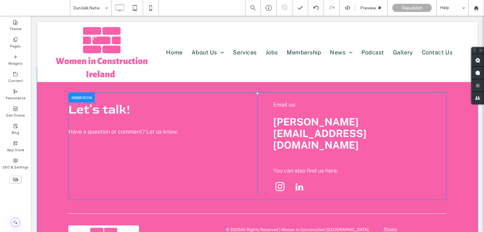
scroll to position [403, 0]
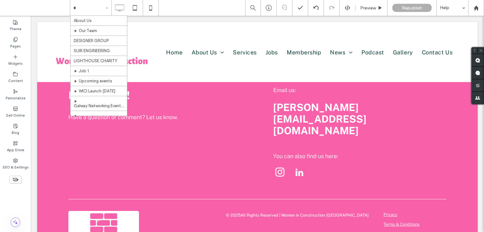
type input "**"
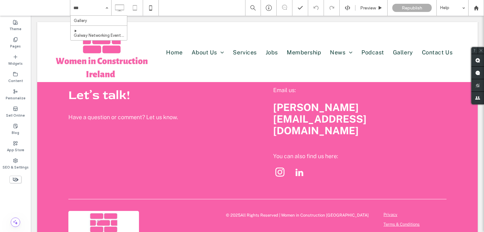
type input "***"
type input "****"
click at [28, 37] on div "Pages" at bounding box center [15, 42] width 31 height 17
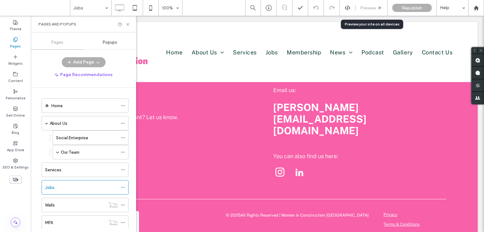
click at [370, 7] on span "Preview" at bounding box center [368, 7] width 16 height 5
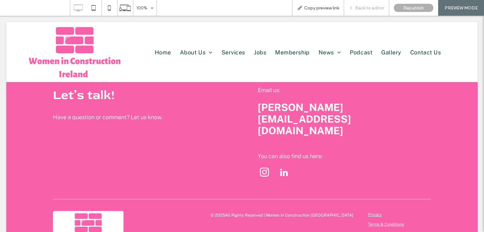
click at [359, 9] on span "Back to editor" at bounding box center [369, 7] width 29 height 5
